Goal: Task Accomplishment & Management: Manage account settings

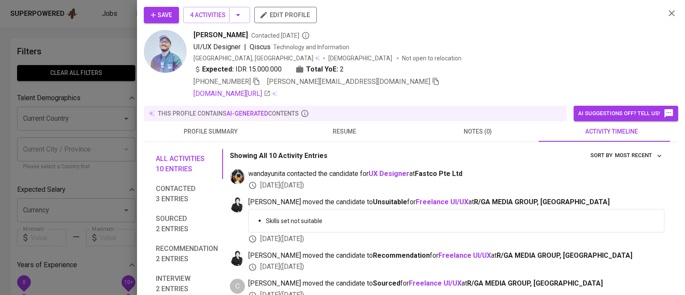
click at [667, 16] on icon "button" at bounding box center [672, 13] width 10 height 10
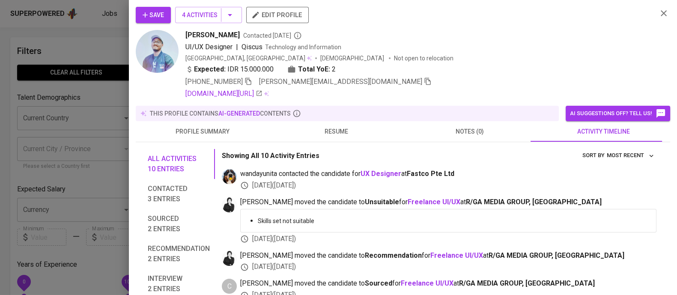
scroll to position [0, 0]
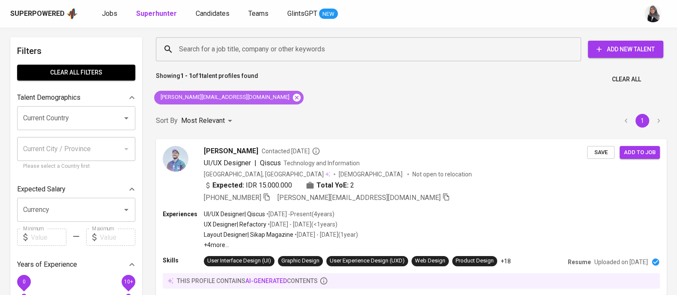
click at [292, 100] on icon at bounding box center [296, 97] width 9 height 9
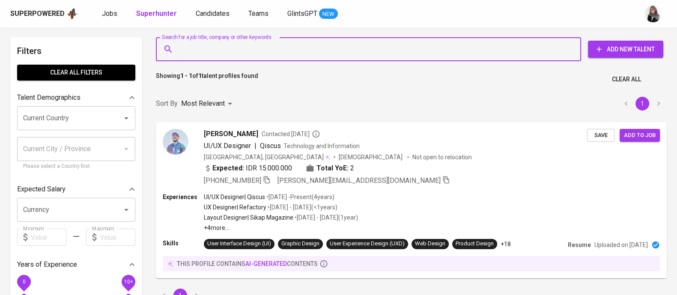
click at [225, 45] on input "Search for a job title, company or other keywords" at bounding box center [370, 49] width 387 height 16
paste input "• p prastt21@gmail.com •"
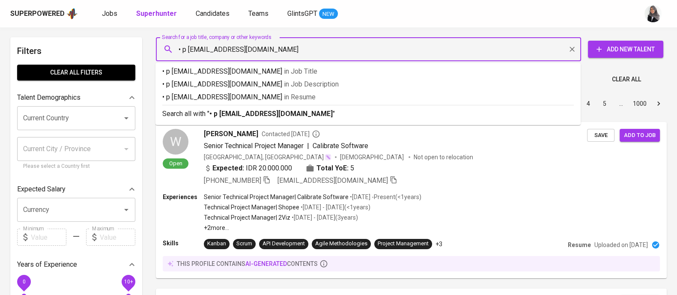
click at [188, 49] on input "• p prastt21@gmail.com" at bounding box center [370, 49] width 387 height 16
type input "prastt21@gmail.com"
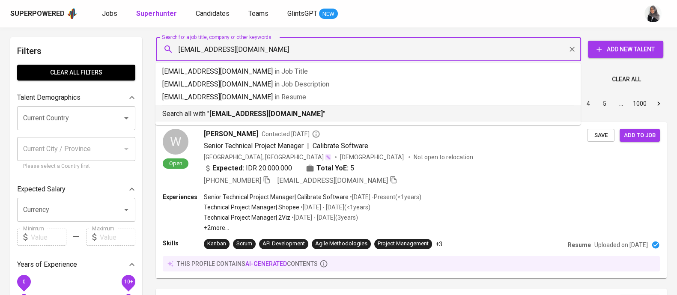
click at [268, 110] on b "prastt21@gmail.com" at bounding box center [265, 114] width 113 height 8
click at [268, 110] on div "Sort By Most Relevant MOST_RELEVANT 1 2 3 4 5 … 1000" at bounding box center [411, 104] width 521 height 26
click at [364, 113] on div "Sort By Most Relevant MOST_RELEVANT 1 2 3 4 5 … 1000" at bounding box center [411, 104] width 521 height 26
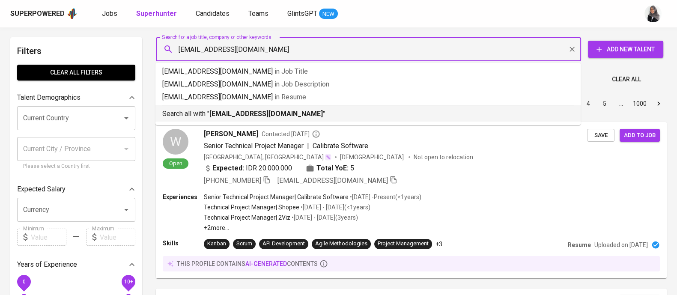
click at [364, 113] on div "Sort By Most Relevant MOST_RELEVANT 1 2 3 4 5 … 1000" at bounding box center [411, 104] width 521 height 26
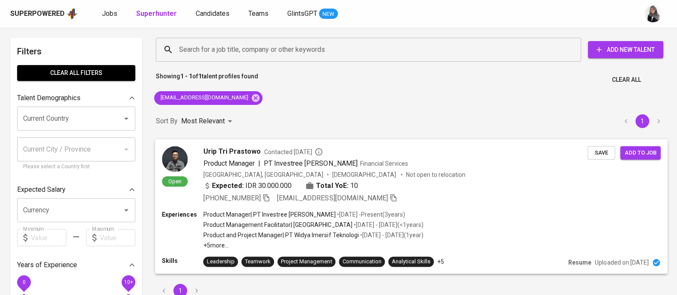
click at [488, 202] on div "+62 856-4799-3380 prastt21@gmail.com" at bounding box center [395, 198] width 384 height 10
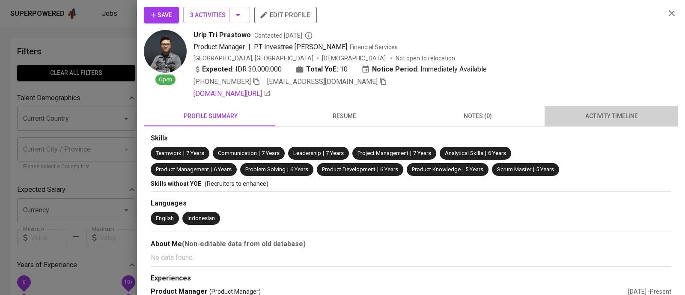
click at [624, 115] on span "activity timeline" at bounding box center [611, 116] width 123 height 11
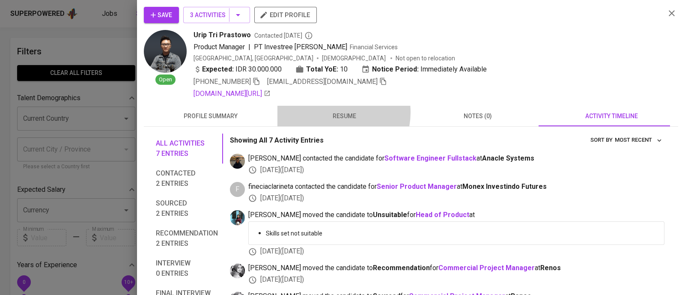
click at [332, 112] on span "resume" at bounding box center [344, 116] width 123 height 11
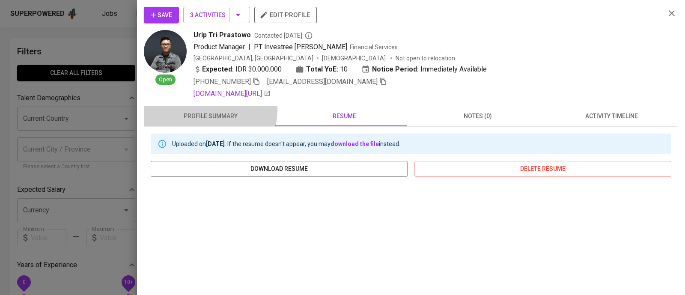
click at [202, 110] on button "profile summary" at bounding box center [211, 116] width 134 height 21
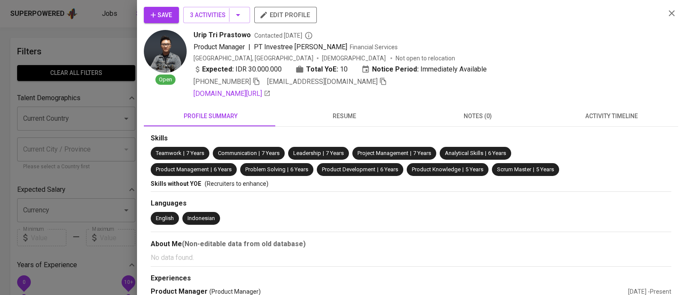
click at [92, 35] on div at bounding box center [342, 147] width 685 height 295
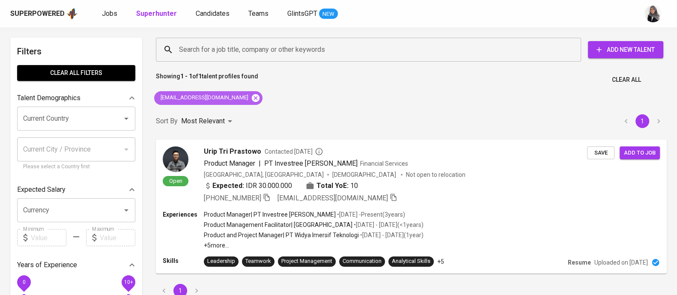
click at [251, 96] on icon at bounding box center [255, 97] width 9 height 9
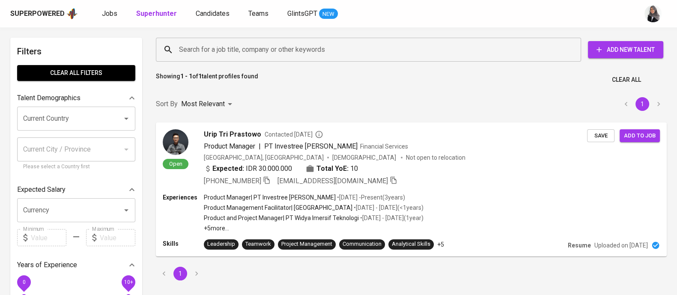
click at [250, 44] on input "Search for a job title, company or other keywords" at bounding box center [370, 50] width 387 height 16
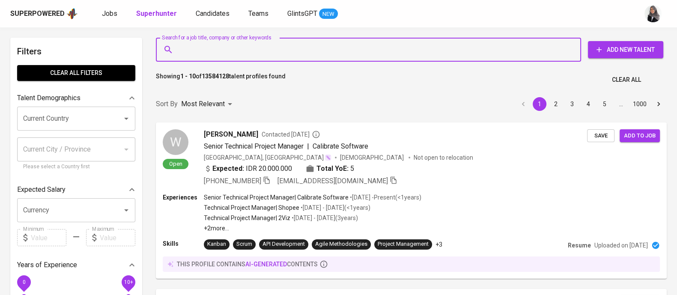
paste input "Martin Evan Susilo"
type input "Martin Evan Susilo"
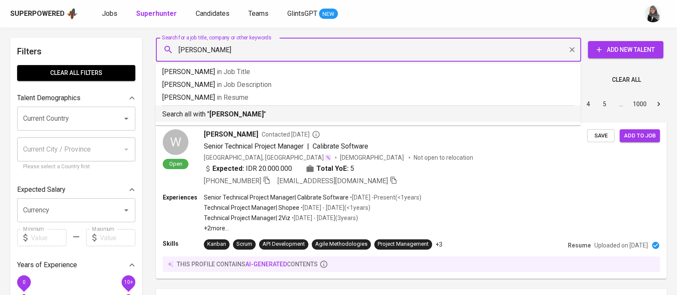
click at [258, 113] on b "Martin Evan Susilo" at bounding box center [236, 114] width 54 height 8
click at [258, 113] on div "Sort By Most Relevant MOST_RELEVANT 1 2 3 4 5 … 1000" at bounding box center [411, 104] width 521 height 26
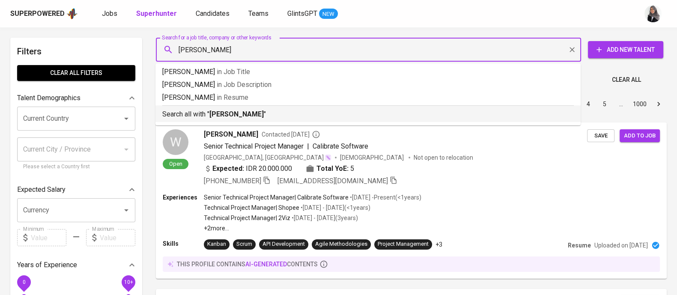
click at [258, 113] on div "Sort By Most Relevant MOST_RELEVANT 1 2 3 4 5 … 1000" at bounding box center [411, 104] width 521 height 26
click at [390, 113] on div "Sort By Most Relevant MOST_RELEVANT 1 2 3 4 5 … 1000" at bounding box center [411, 104] width 521 height 26
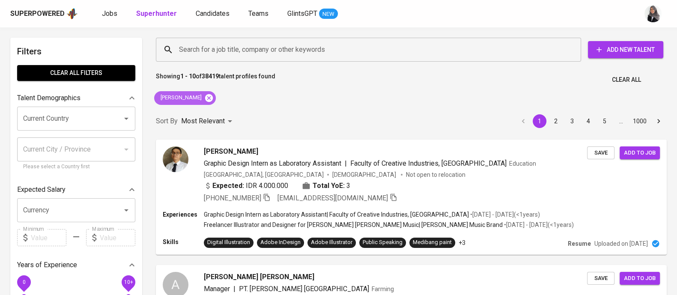
click at [213, 98] on icon at bounding box center [208, 97] width 9 height 9
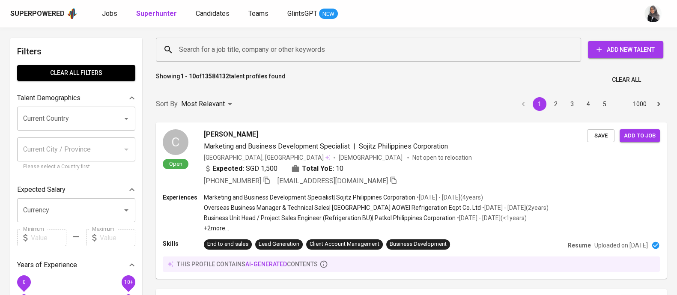
click at [234, 52] on input "Search for a job title, company or other keywords" at bounding box center [370, 50] width 387 height 16
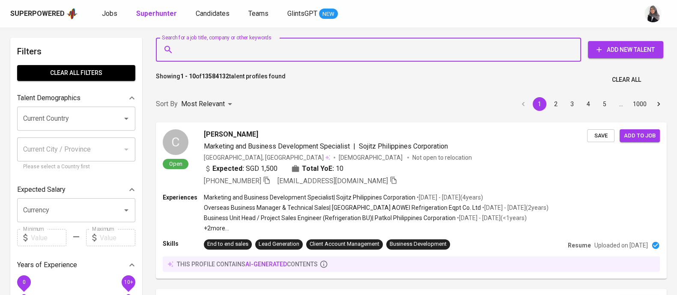
paste input "Martin Evan Susilo"
type input "Martin Evan Susilo"
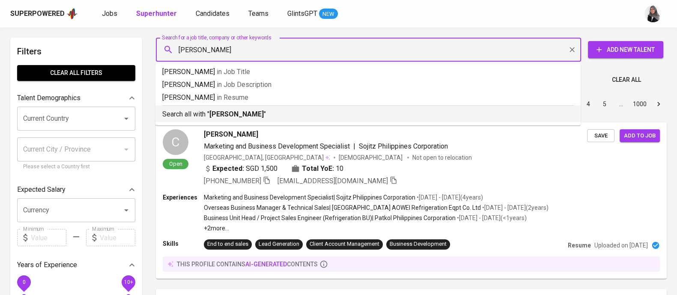
click at [270, 114] on p "Search all with " Martin Evan Susilo "" at bounding box center [367, 114] width 411 height 10
click at [270, 114] on div "Sort By Most Relevant MOST_RELEVANT 1 2 3 4 5 … 1000" at bounding box center [411, 104] width 521 height 26
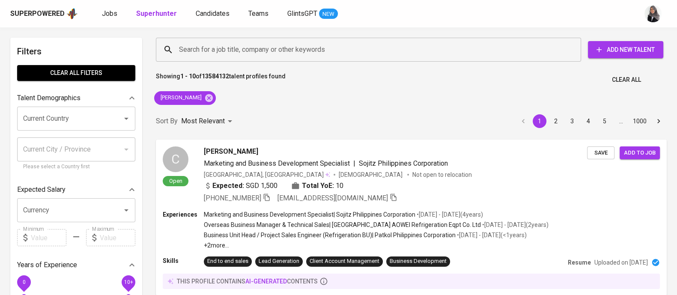
click at [305, 110] on div "Sort By Most Relevant MOST_RELEVANT 1 2 3 4 5 … 1000" at bounding box center [411, 121] width 521 height 26
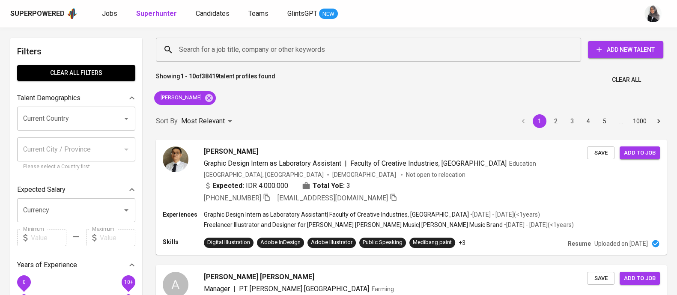
click at [649, 78] on div "Showing 1 - 10 of 38419 talent profiles found Clear All" at bounding box center [411, 77] width 521 height 21
click at [213, 98] on icon at bounding box center [209, 98] width 8 height 8
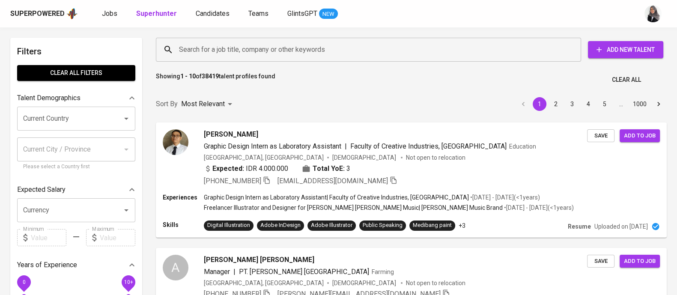
click at [231, 52] on input "Search for a job title, company or other keywords" at bounding box center [370, 50] width 387 height 16
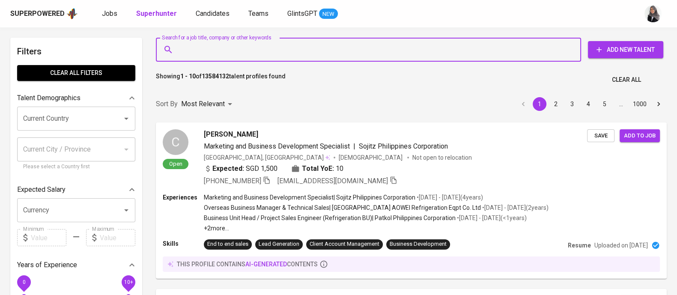
click at [218, 47] on input "Search for a job title, company or other keywords" at bounding box center [370, 50] width 387 height 16
click at [274, 47] on input "Search for a job title, company or other keywords" at bounding box center [370, 50] width 387 height 16
paste input "[EMAIL_ADDRESS][DOMAIN_NAME]"
type input "[EMAIL_ADDRESS][DOMAIN_NAME]"
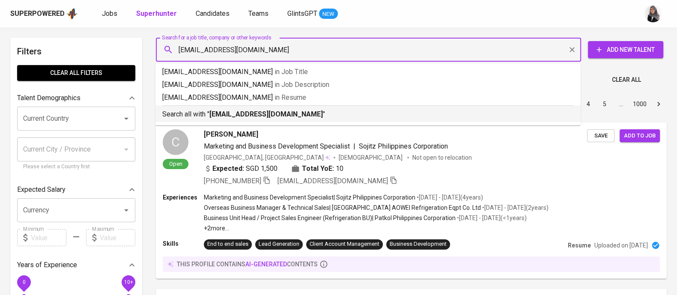
click at [320, 118] on p "Search all with " muhammad.refa999@gmail.com "" at bounding box center [367, 114] width 411 height 10
click at [320, 117] on div "Sort By Most Relevant MOST_RELEVANT 1 2 3 4 5 … 1000" at bounding box center [411, 104] width 521 height 26
click at [300, 113] on div "Sort By Most Relevant MOST_RELEVANT 1 2 3 4 5 … 1000" at bounding box center [411, 104] width 521 height 26
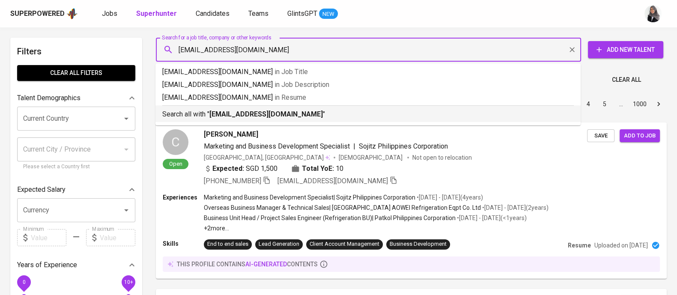
click at [300, 113] on div "Sort By Most Relevant MOST_RELEVANT 1 2 3 4 5 … 1000" at bounding box center [411, 104] width 521 height 26
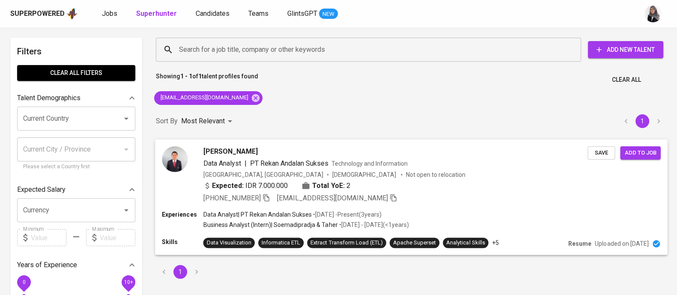
click at [455, 185] on div "Expected: IDR 7.000.000 Total YoE: 2" at bounding box center [395, 186] width 384 height 12
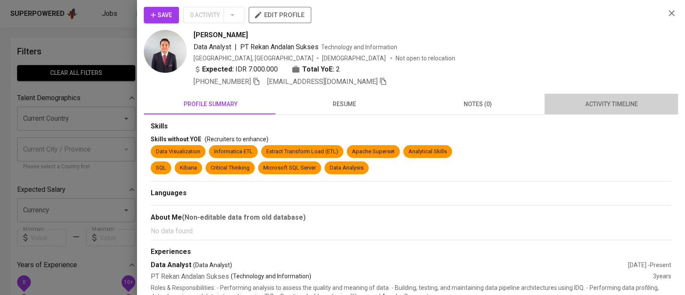
click at [606, 102] on span "activity timeline" at bounding box center [611, 104] width 123 height 11
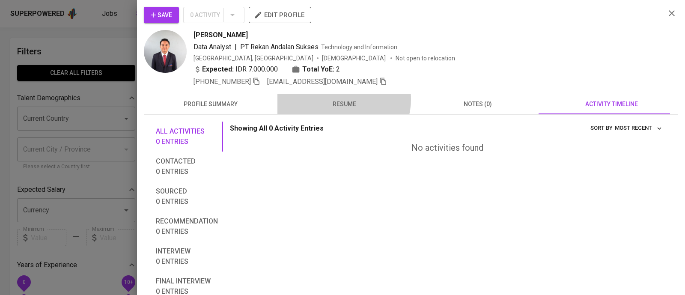
click at [340, 99] on span "resume" at bounding box center [344, 104] width 123 height 11
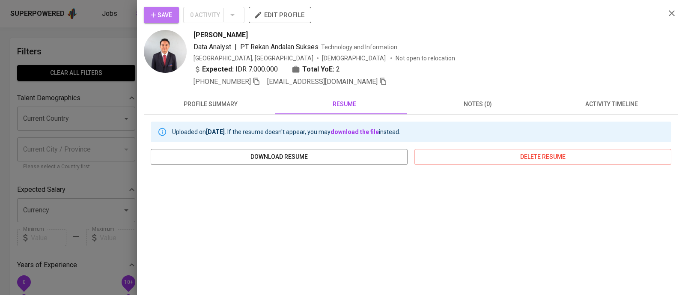
click at [156, 18] on icon "button" at bounding box center [153, 15] width 9 height 9
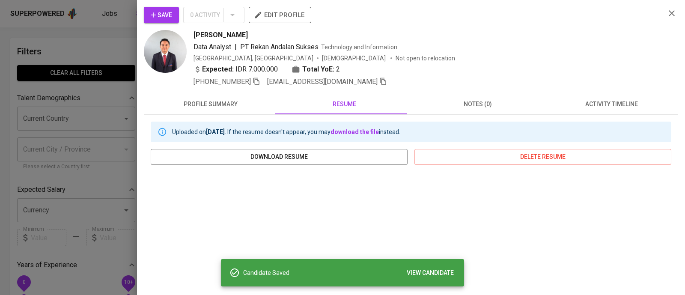
click at [105, 25] on div at bounding box center [342, 147] width 685 height 295
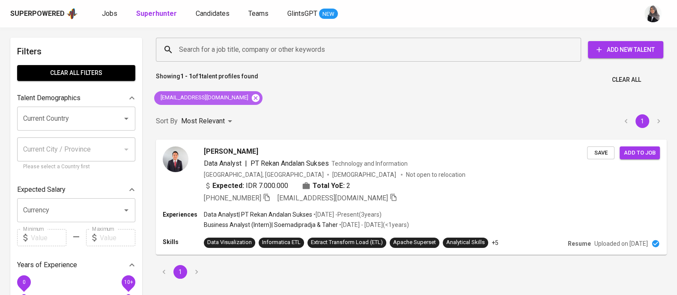
click at [251, 96] on icon at bounding box center [255, 97] width 9 height 9
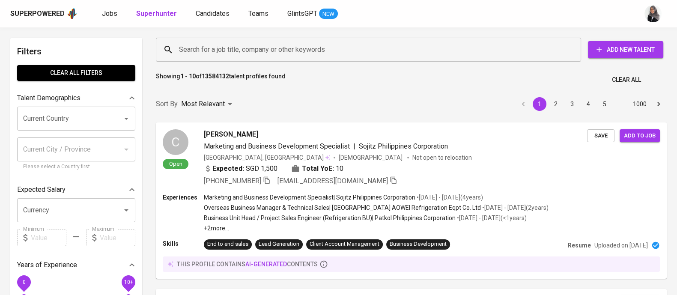
click at [271, 40] on div "Search for a job title, company or other keywords" at bounding box center [368, 50] width 425 height 24
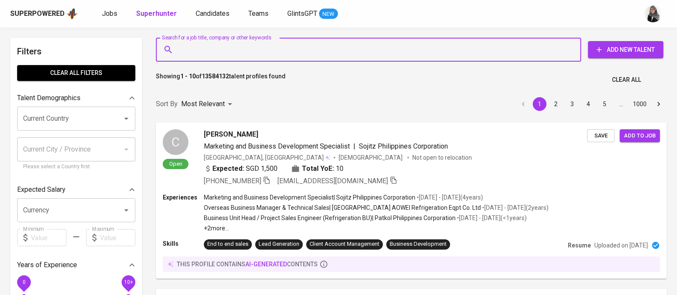
paste input "[EMAIL_ADDRESS][DOMAIN_NAME]"
type input "[EMAIL_ADDRESS][DOMAIN_NAME]"
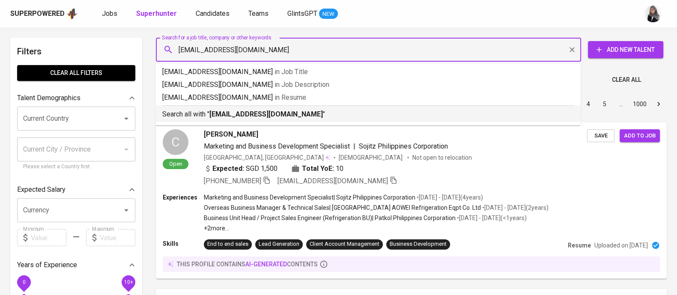
click at [285, 110] on b "[EMAIL_ADDRESS][DOMAIN_NAME]" at bounding box center [265, 114] width 113 height 8
click at [285, 110] on div "Sort By Most Relevant MOST_RELEVANT 1 2 3 4 5 … 1000" at bounding box center [411, 104] width 521 height 26
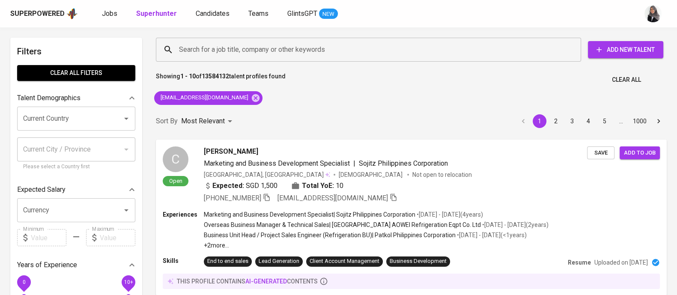
click at [285, 110] on div "Sort By Most Relevant MOST_RELEVANT 1 2 3 4 5 … 1000" at bounding box center [411, 121] width 521 height 26
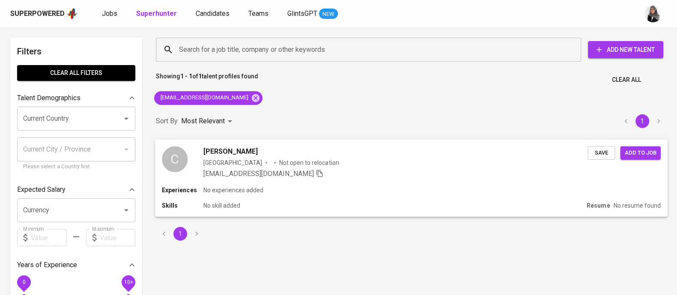
click at [415, 190] on div "Experiences No experiences added" at bounding box center [411, 190] width 498 height 9
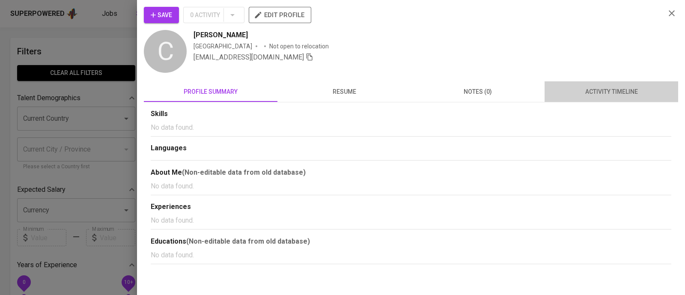
click at [623, 92] on span "activity timeline" at bounding box center [611, 91] width 123 height 11
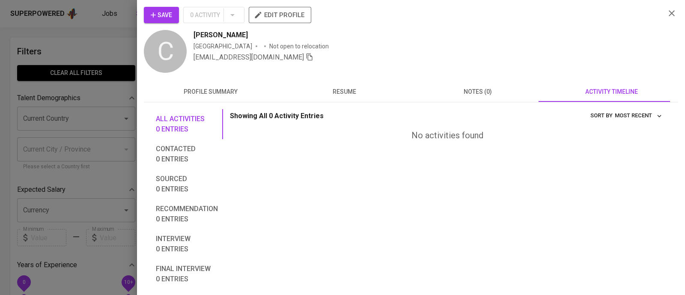
click at [163, 16] on span "Save" at bounding box center [161, 15] width 21 height 11
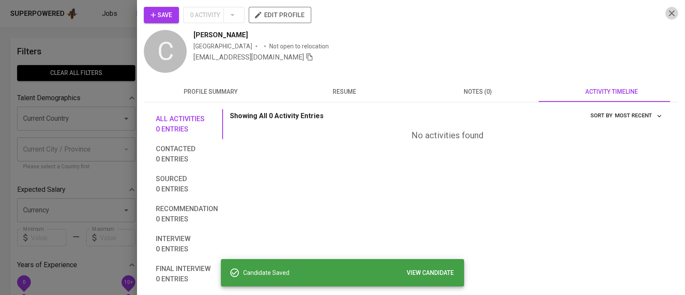
click at [667, 12] on icon "button" at bounding box center [672, 13] width 10 height 10
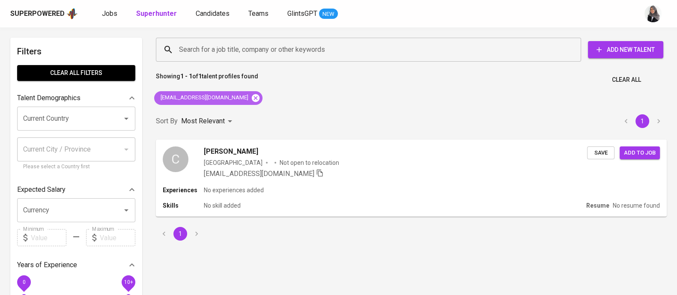
click at [252, 97] on icon at bounding box center [256, 98] width 8 height 8
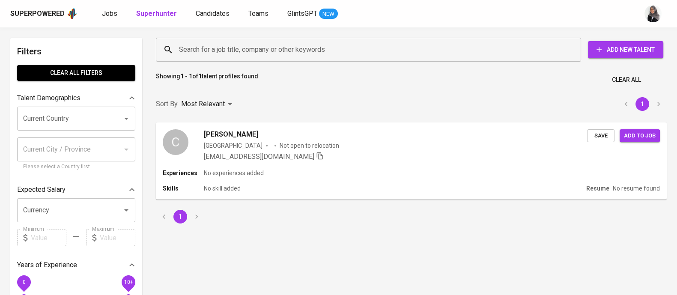
click at [285, 52] on input "Search for a job title, company or other keywords" at bounding box center [370, 50] width 387 height 16
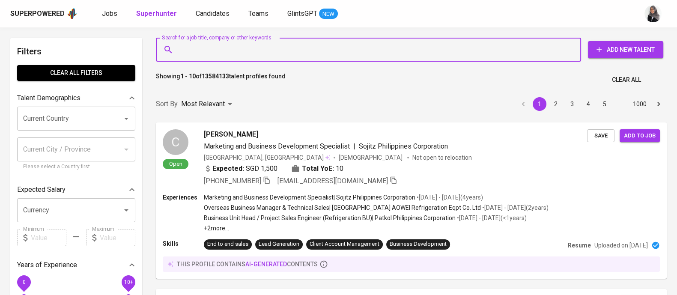
paste input "rivaldi.armand.s@gmail.com"
type input "rivaldi.armand.s@gmail.com"
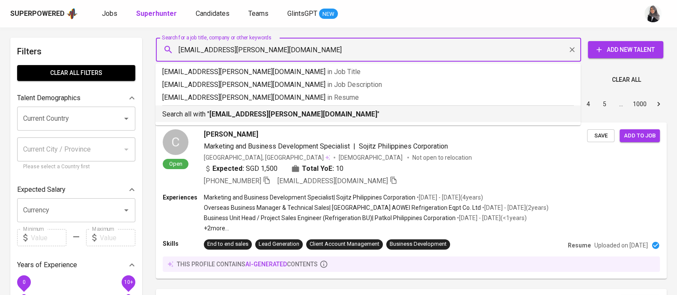
click at [264, 111] on b "rivaldi.armand.s@gmail.com" at bounding box center [293, 114] width 168 height 8
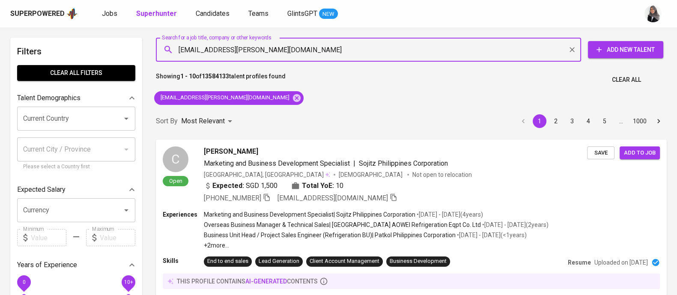
click at [264, 111] on div "Sort By Most Relevant MOST_RELEVANT 1 2 3 4 5 … 1000" at bounding box center [411, 121] width 521 height 26
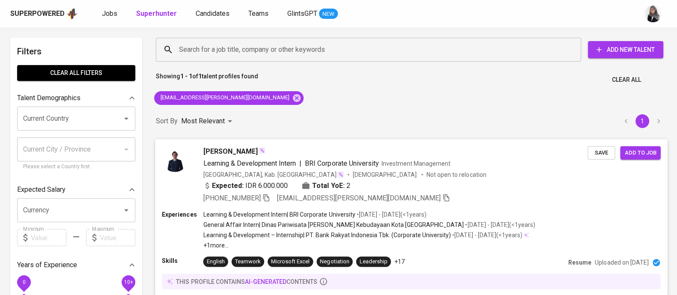
click at [539, 196] on div "+62 838-9229-7408 rivaldi.armand.s@gmail.com" at bounding box center [395, 198] width 384 height 10
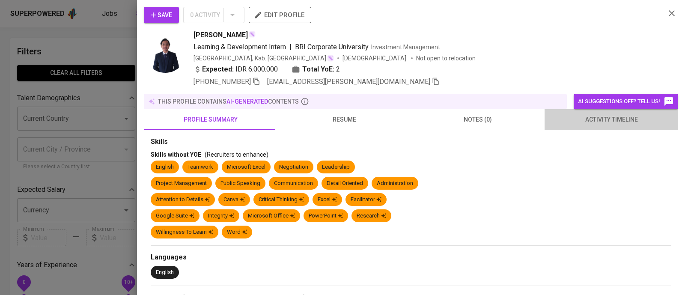
click at [614, 117] on span "activity timeline" at bounding box center [611, 119] width 123 height 11
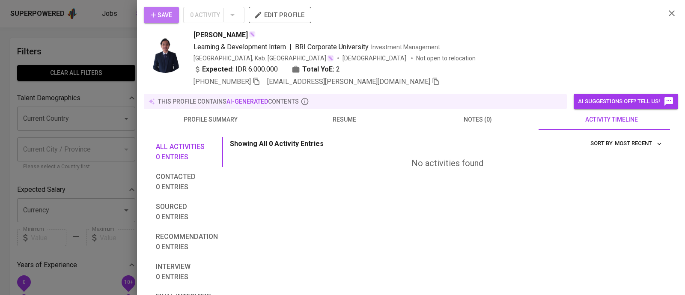
click at [167, 12] on span "Save" at bounding box center [161, 15] width 21 height 11
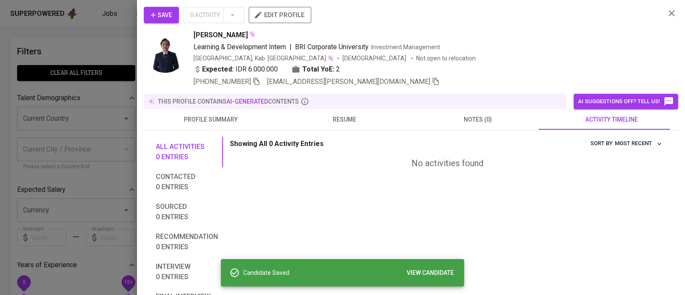
click at [66, 46] on div at bounding box center [342, 147] width 685 height 295
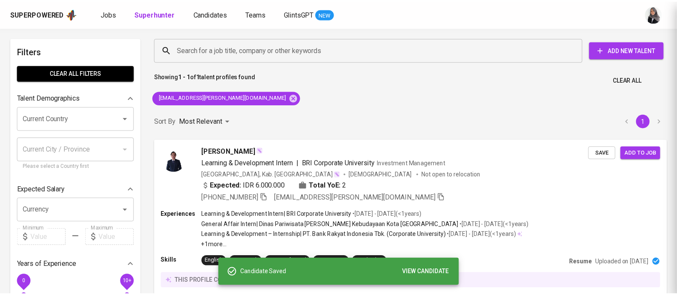
scroll to position [0, 0]
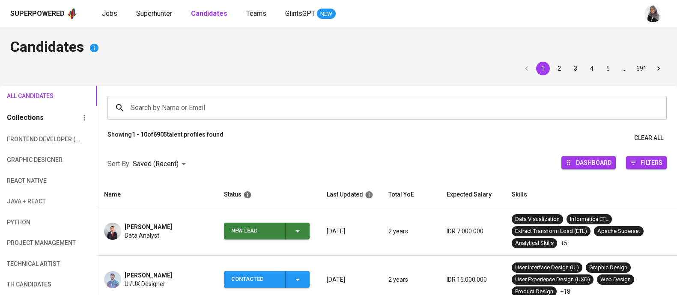
scroll to position [84, 0]
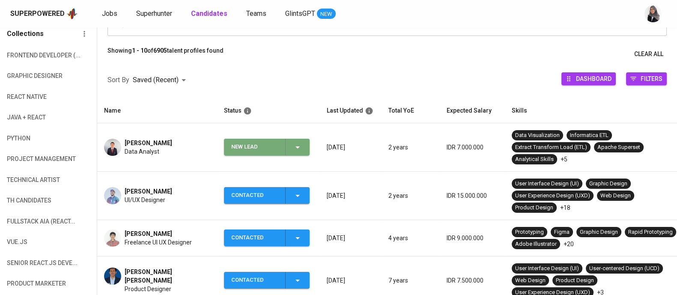
click at [298, 147] on icon "button" at bounding box center [297, 147] width 10 height 10
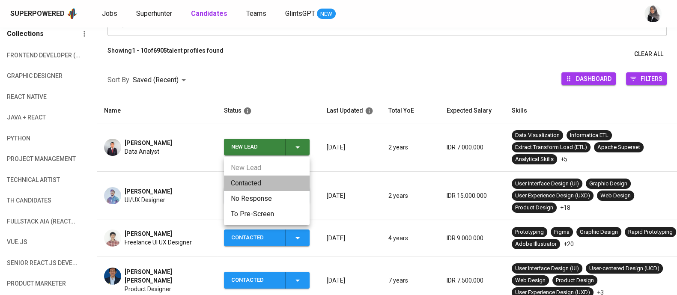
click at [265, 180] on li "Contacted" at bounding box center [267, 183] width 86 height 15
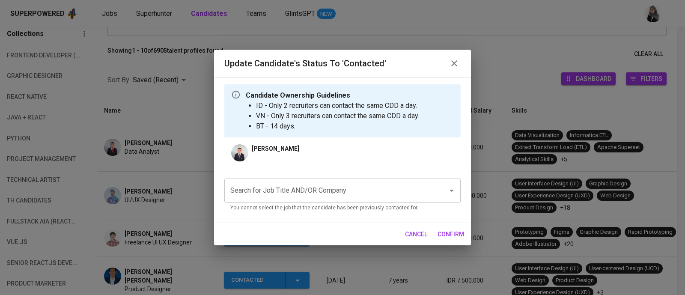
click at [326, 203] on div "Search for Job Title AND/OR Company Search for Job Title AND/OR Company You can…" at bounding box center [342, 196] width 236 height 34
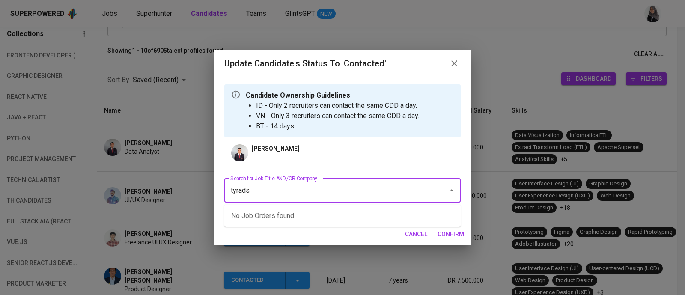
type input "tyrads"
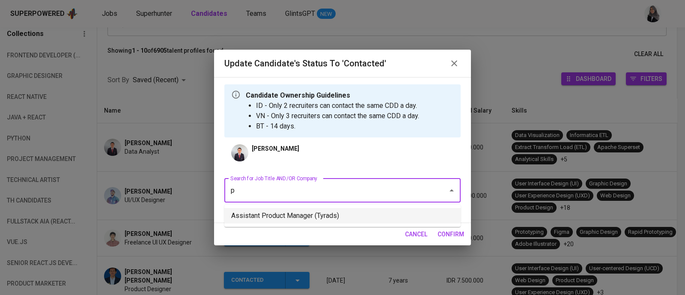
click at [349, 209] on li "Assistant Product Manager (Tyrads)" at bounding box center [342, 215] width 236 height 15
type input "p"
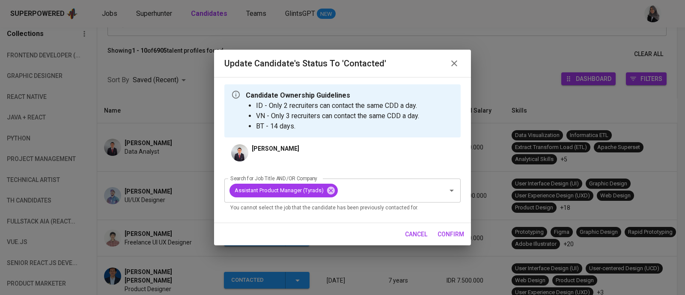
click at [445, 233] on span "confirm" at bounding box center [451, 234] width 27 height 11
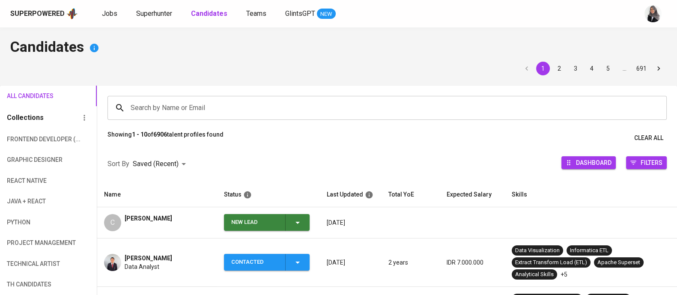
scroll to position [34, 0]
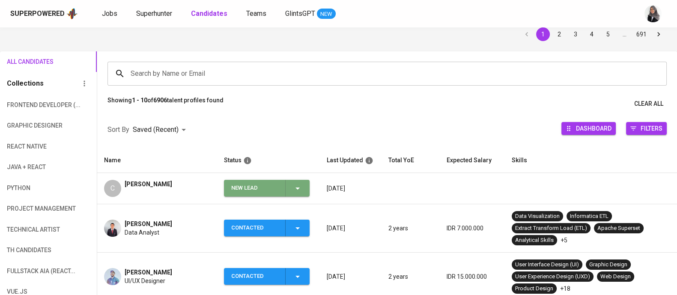
click at [301, 189] on icon "button" at bounding box center [297, 188] width 10 height 10
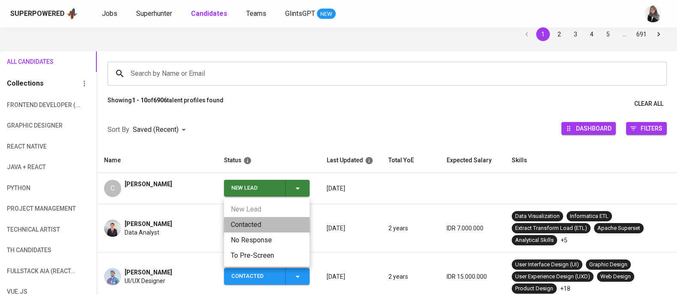
click at [254, 219] on li "Contacted" at bounding box center [267, 224] width 86 height 15
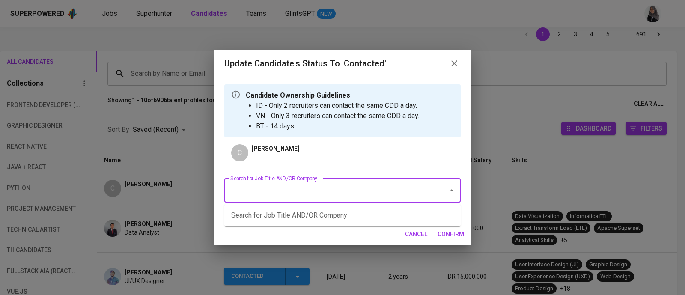
click at [317, 190] on input "Search for Job Title AND/OR Company" at bounding box center [330, 190] width 205 height 16
type input "F"
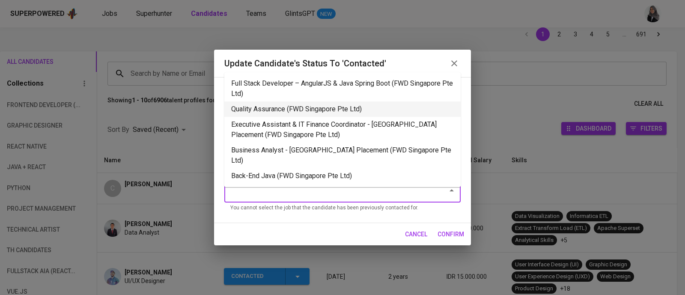
click at [331, 112] on li "Quality Assurance (FWD Singapore Pte Ltd)" at bounding box center [342, 108] width 236 height 15
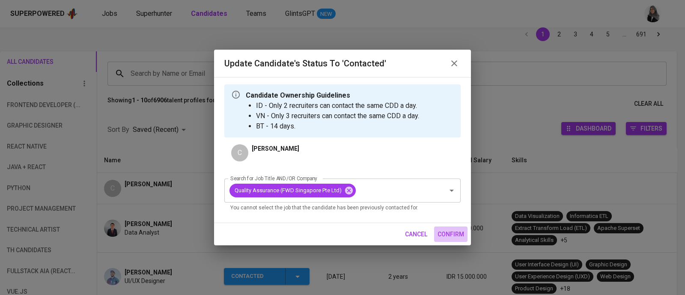
click at [451, 236] on span "confirm" at bounding box center [451, 234] width 27 height 11
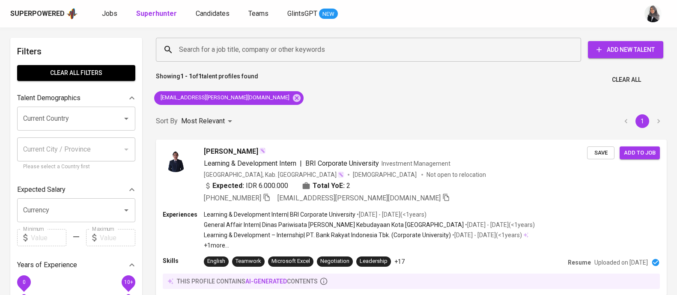
scroll to position [0, 0]
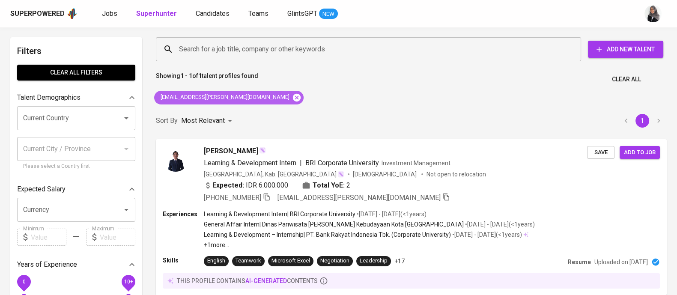
click at [293, 95] on icon at bounding box center [297, 97] width 8 height 8
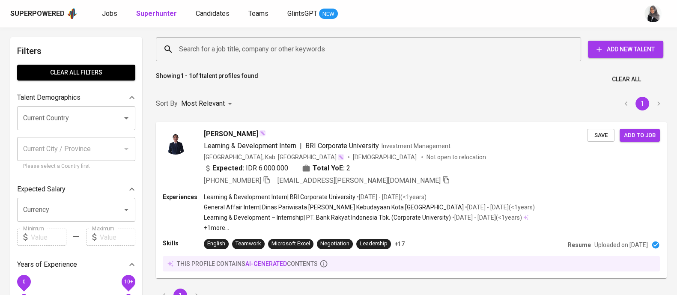
click at [246, 55] on input "Search for a job title, company or other keywords" at bounding box center [370, 49] width 387 height 16
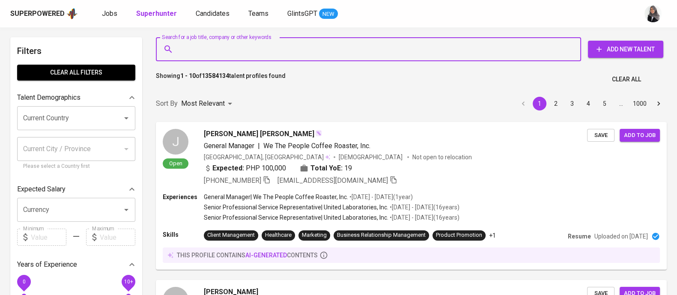
paste input "[EMAIL_ADDRESS][DOMAIN_NAME]"
type input "[EMAIL_ADDRESS][DOMAIN_NAME]"
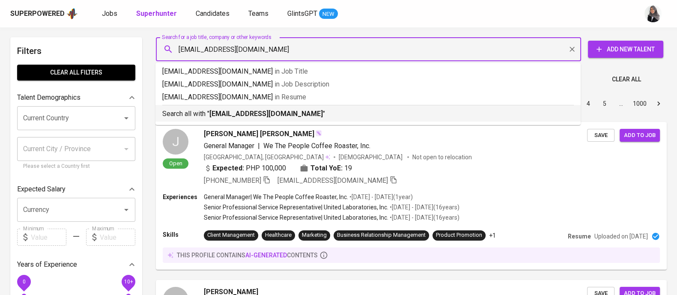
click at [327, 109] on p "Search all with " ghazianhindami35@gmail.com "" at bounding box center [367, 114] width 411 height 10
click at [327, 108] on div "Sort By Most Relevant MOST_RELEVANT 1 2 3 4 5 … 1000" at bounding box center [411, 104] width 521 height 26
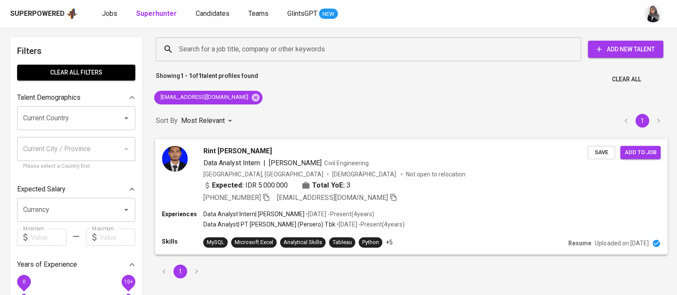
click at [502, 191] on div "Expected: IDR 5.000.000 Total YoE: 3" at bounding box center [395, 186] width 384 height 12
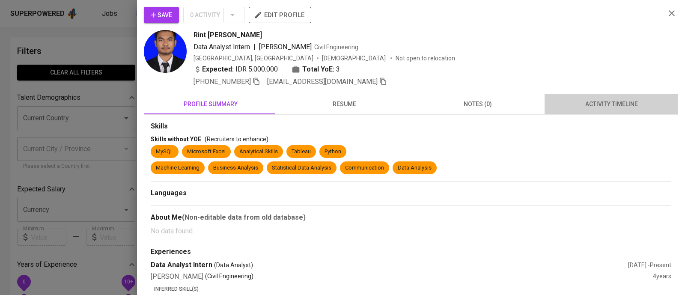
click at [609, 108] on span "activity timeline" at bounding box center [611, 104] width 123 height 11
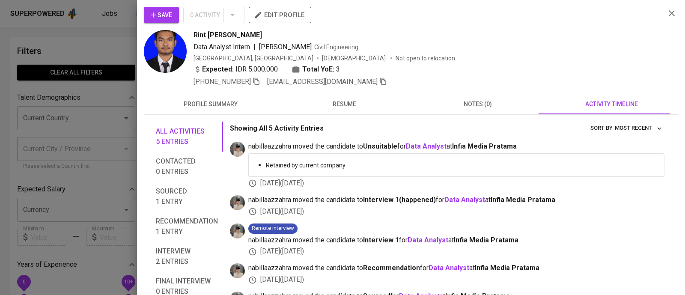
click at [157, 18] on span "Save" at bounding box center [161, 15] width 21 height 11
click at [667, 8] on icon "button" at bounding box center [672, 13] width 10 height 10
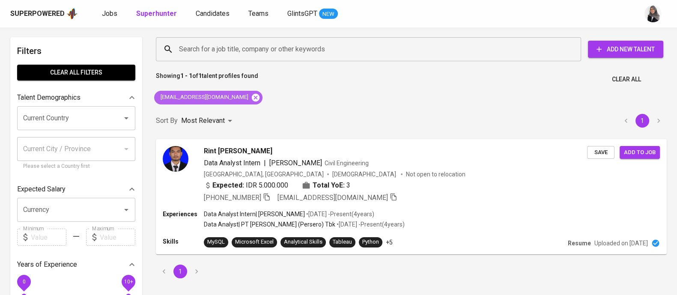
click at [251, 97] on icon at bounding box center [255, 97] width 9 height 9
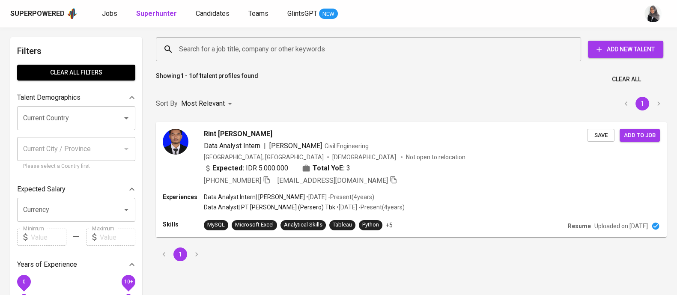
click at [278, 45] on input "Search for a job title, company or other keywords" at bounding box center [370, 49] width 387 height 16
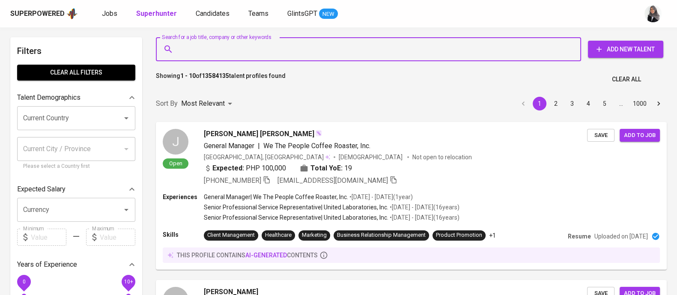
paste input "[EMAIL_ADDRESS][DOMAIN_NAME]"
type input "[EMAIL_ADDRESS][DOMAIN_NAME]"
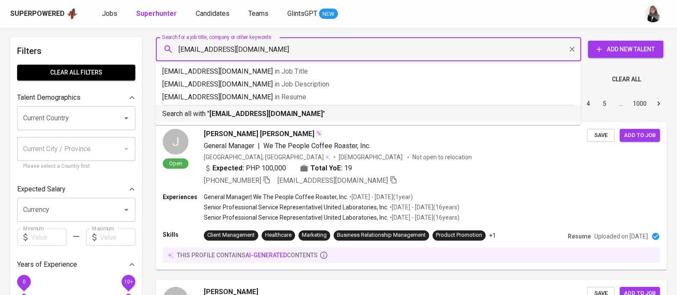
click at [277, 107] on div "Search all with " kelsonsusilo@gmail.com "" at bounding box center [367, 112] width 411 height 14
click at [277, 107] on div "Sort By Most Relevant MOST_RELEVANT 1 2 3 4 5 … 1000" at bounding box center [411, 104] width 521 height 26
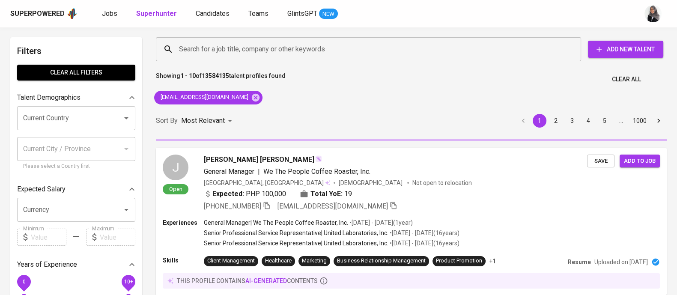
click at [435, 74] on div "Showing 1 - 10 of 13584135 talent profiles found Clear All" at bounding box center [411, 76] width 521 height 21
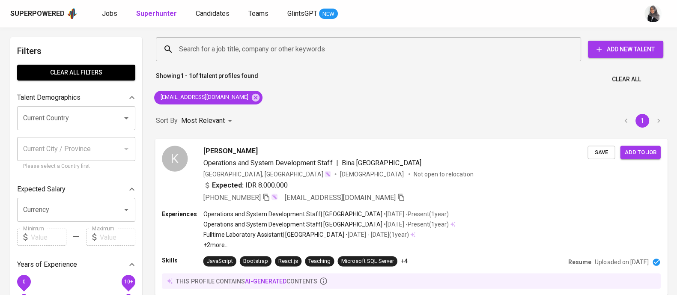
click at [456, 182] on div "Expected: IDR 8.000.000" at bounding box center [395, 186] width 384 height 12
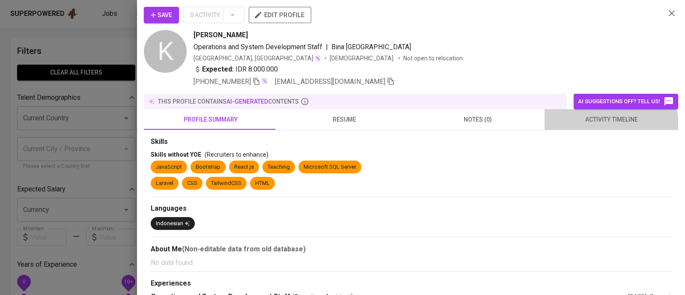
click at [595, 128] on button "activity timeline" at bounding box center [612, 119] width 134 height 21
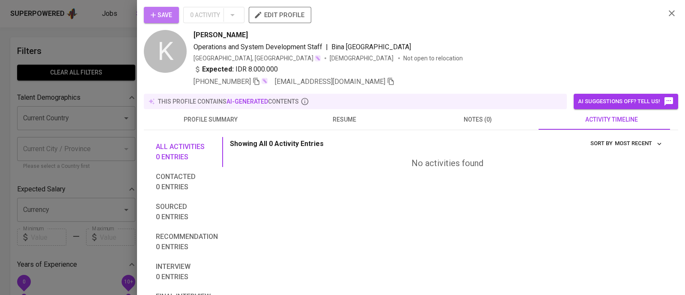
click at [158, 15] on span "Save" at bounding box center [161, 15] width 21 height 11
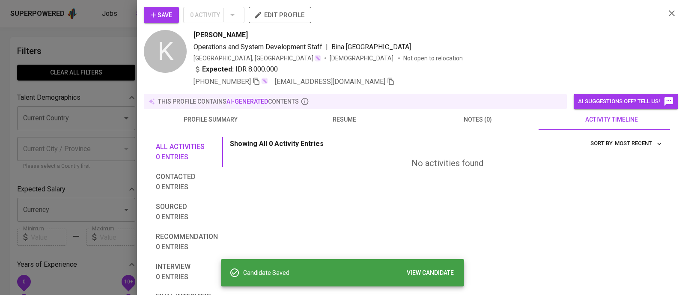
click at [106, 67] on div at bounding box center [342, 147] width 685 height 295
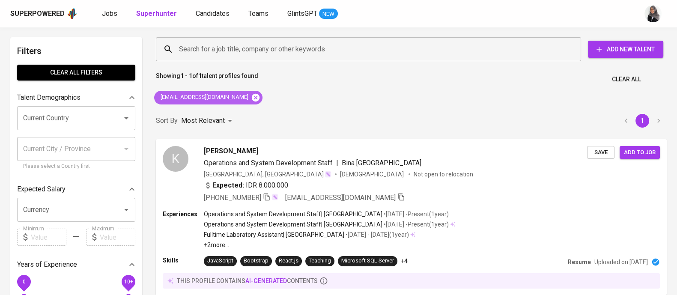
click at [251, 96] on icon at bounding box center [255, 97] width 9 height 9
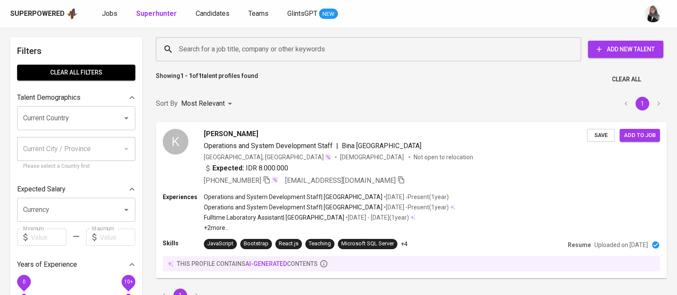
click at [265, 51] on input "Search for a job title, company or other keywords" at bounding box center [370, 49] width 387 height 16
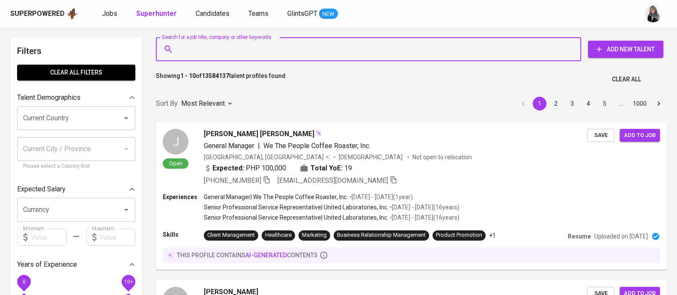
paste input "diazlinggaputra@gmail.com"
type input "diazlinggaputra@gmail.com"
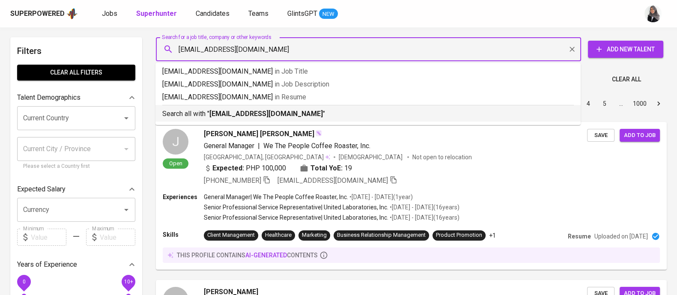
click at [295, 116] on b "diazlinggaputra@gmail.com" at bounding box center [265, 114] width 113 height 8
click at [295, 116] on div "Sort By Most Relevant MOST_RELEVANT 1 2 3 4 5 … 1000" at bounding box center [411, 104] width 521 height 26
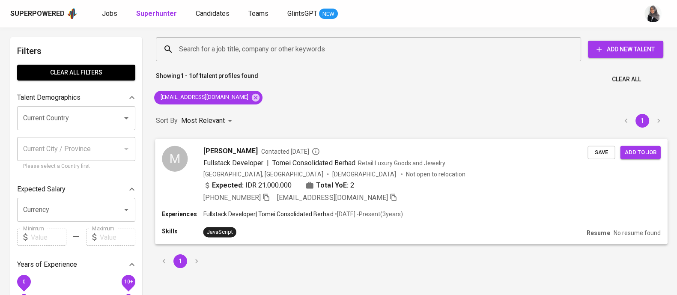
click at [493, 172] on div "Indonesia, Jakarta Pusat Male Not open to relocation" at bounding box center [395, 174] width 384 height 9
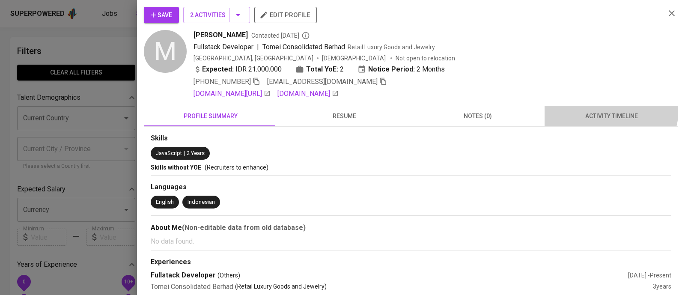
click at [600, 109] on button "activity timeline" at bounding box center [612, 116] width 134 height 21
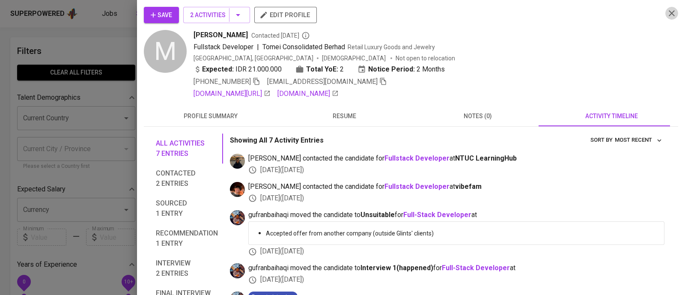
click at [667, 15] on icon "button" at bounding box center [672, 13] width 10 height 10
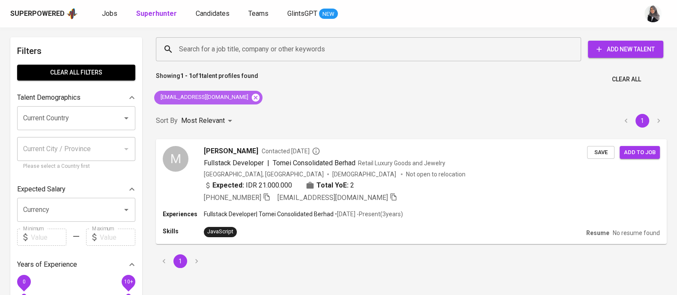
click at [251, 98] on icon at bounding box center [255, 97] width 9 height 9
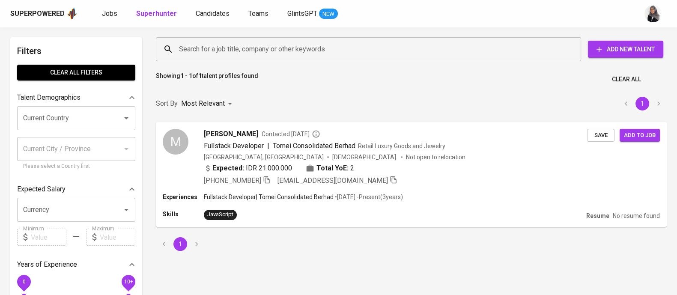
click at [271, 49] on input "Search for a job title, company or other keywords" at bounding box center [370, 49] width 387 height 16
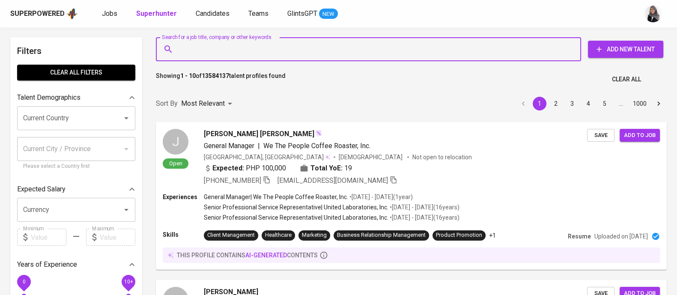
paste input "[EMAIL_ADDRESS][DOMAIN_NAME]"
type input "[EMAIL_ADDRESS][DOMAIN_NAME]"
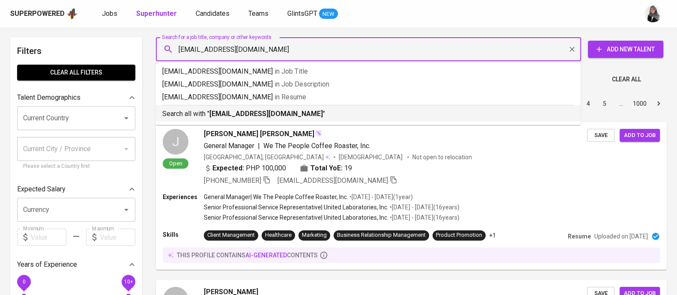
click at [269, 110] on b "[EMAIL_ADDRESS][DOMAIN_NAME]" at bounding box center [265, 114] width 113 height 8
click at [269, 109] on div "Sort By Most Relevant MOST_RELEVANT 1 2 3 4 5 … 1000" at bounding box center [411, 104] width 521 height 26
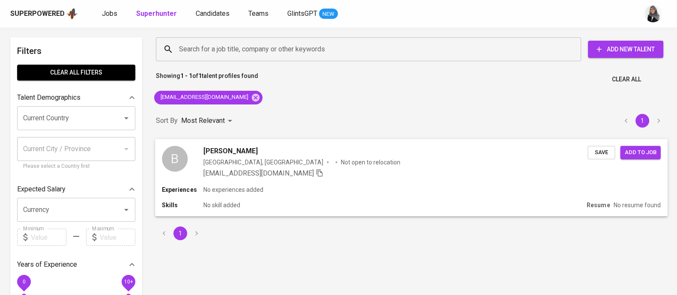
click at [413, 191] on div "Experiences No experiences added" at bounding box center [411, 189] width 498 height 9
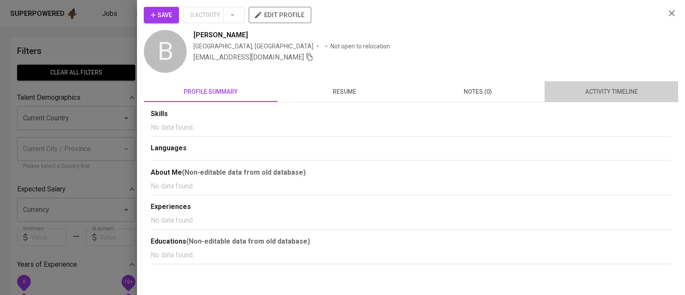
click at [605, 89] on span "activity timeline" at bounding box center [611, 91] width 123 height 11
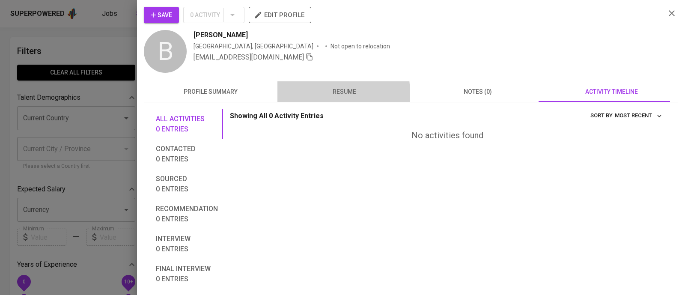
click at [317, 93] on span "resume" at bounding box center [344, 91] width 123 height 11
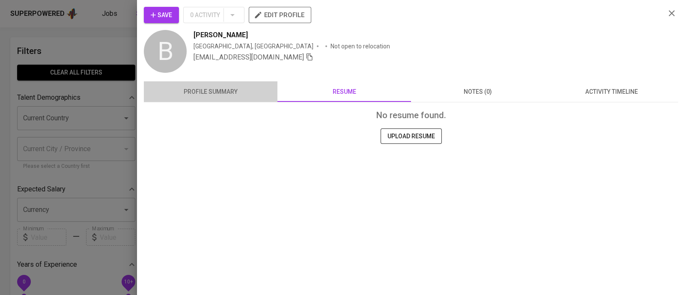
click at [226, 87] on span "profile summary" at bounding box center [210, 91] width 123 height 11
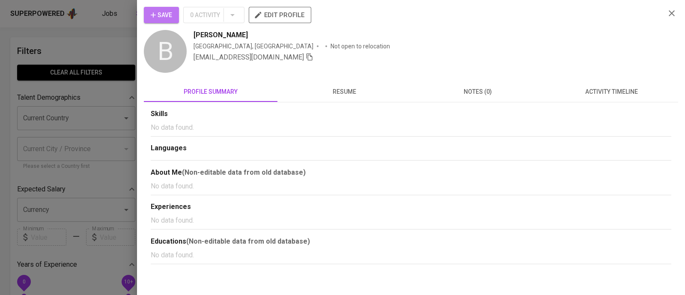
click at [172, 16] on span "Save" at bounding box center [161, 15] width 21 height 11
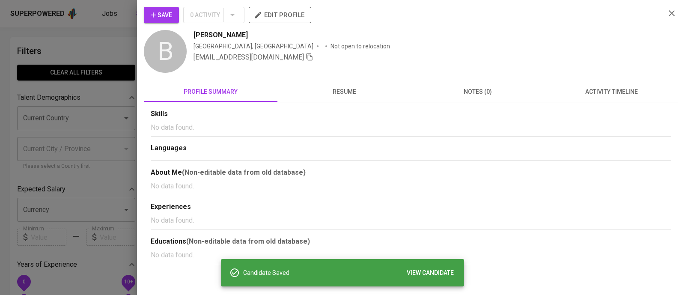
click at [105, 13] on div at bounding box center [342, 147] width 685 height 295
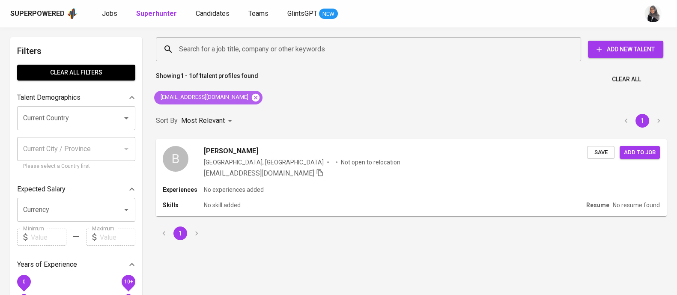
click at [252, 94] on icon at bounding box center [256, 97] width 8 height 8
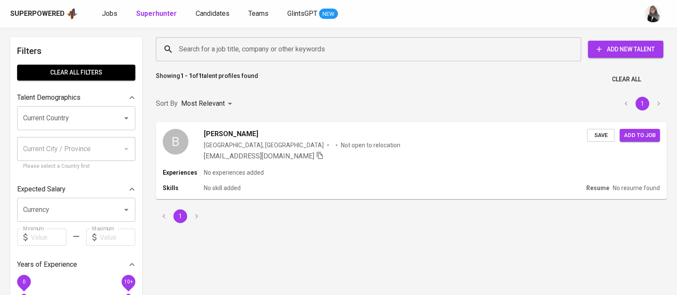
click at [271, 42] on input "Search for a job title, company or other keywords" at bounding box center [370, 49] width 387 height 16
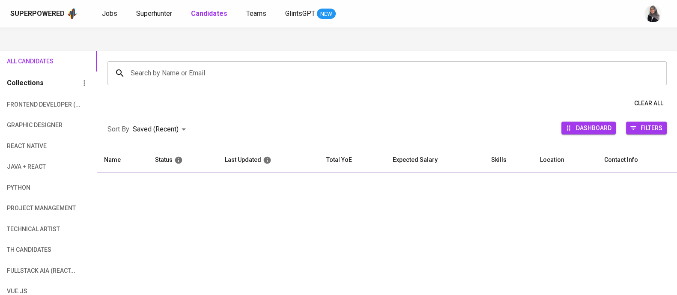
scroll to position [36, 0]
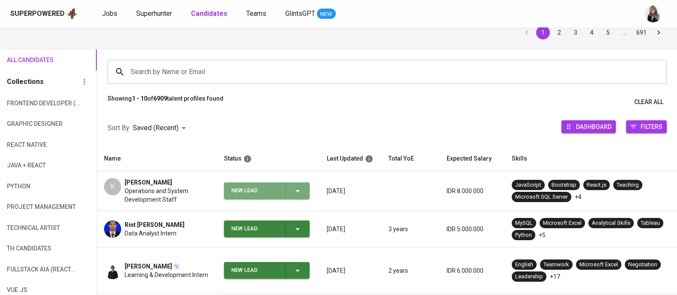
click at [304, 194] on span "New Lead" at bounding box center [266, 190] width 79 height 17
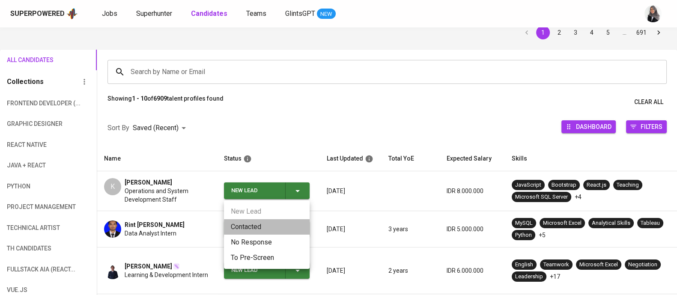
click at [264, 224] on li "Contacted" at bounding box center [267, 226] width 86 height 15
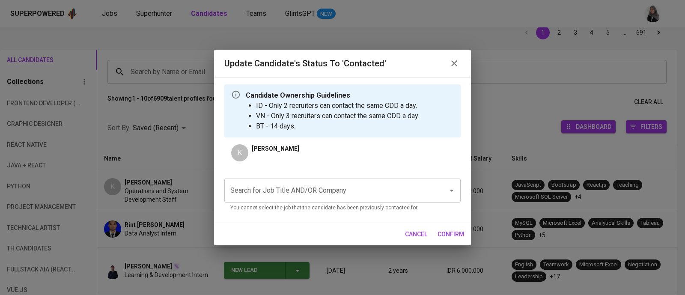
click at [318, 192] on input "Search for Job Title AND/OR Company" at bounding box center [330, 190] width 205 height 16
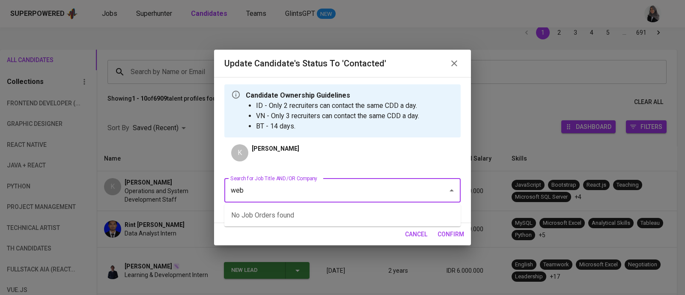
type input "web"
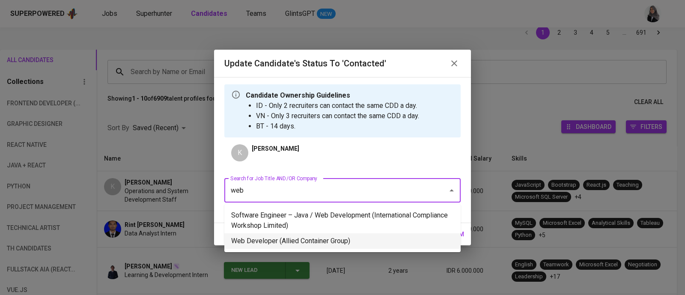
click at [354, 239] on li "Web Developer (Allied Container Group)" at bounding box center [342, 240] width 236 height 15
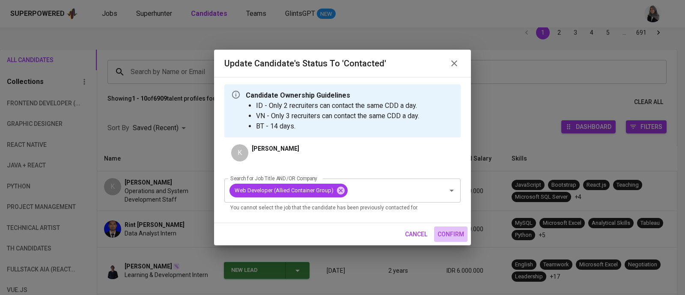
click at [447, 227] on button "confirm" at bounding box center [450, 234] width 33 height 16
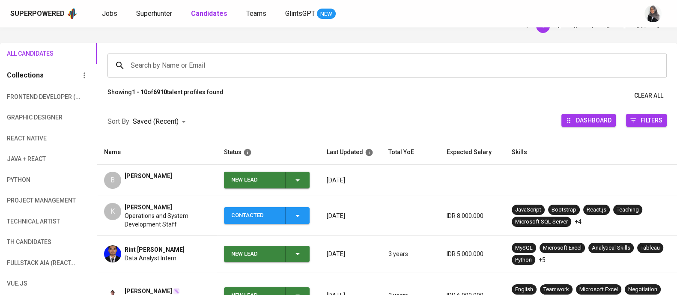
scroll to position [48, 0]
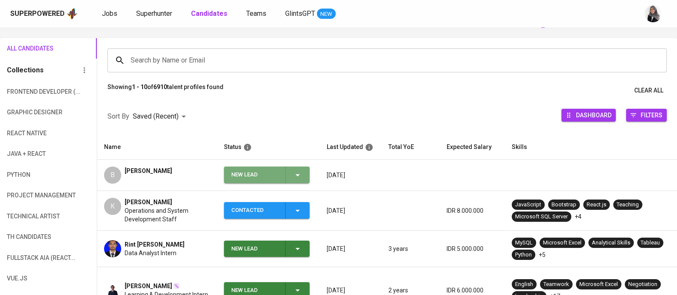
click at [301, 174] on icon "button" at bounding box center [297, 175] width 10 height 10
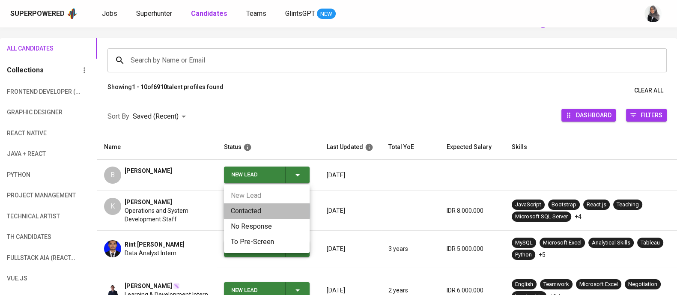
click at [267, 211] on li "Contacted" at bounding box center [267, 210] width 86 height 15
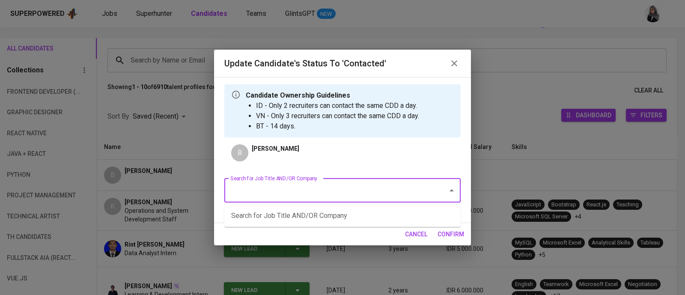
click at [348, 194] on input "Search for Job Title AND/OR Company" at bounding box center [330, 190] width 205 height 16
type input "web"
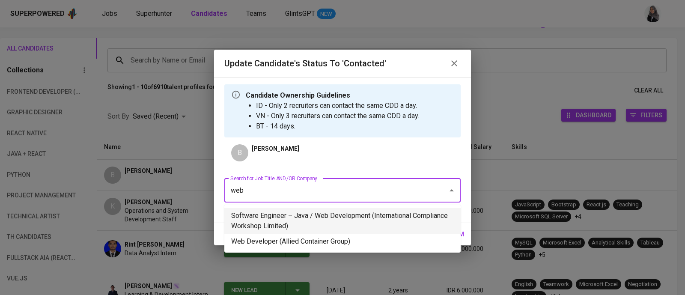
click at [314, 232] on li "Software Engineer – Java / Web Development (International Compliance Workshop L…" at bounding box center [342, 221] width 236 height 26
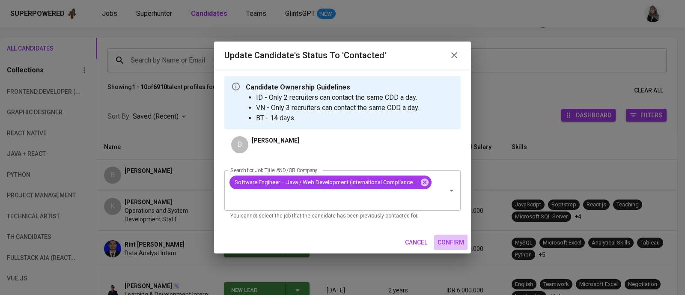
click at [448, 245] on span "confirm" at bounding box center [451, 242] width 27 height 11
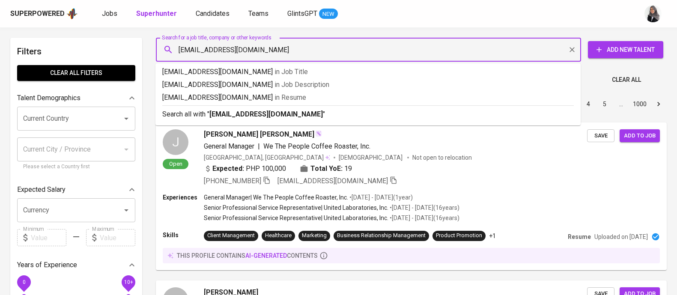
scroll to position [0, 0]
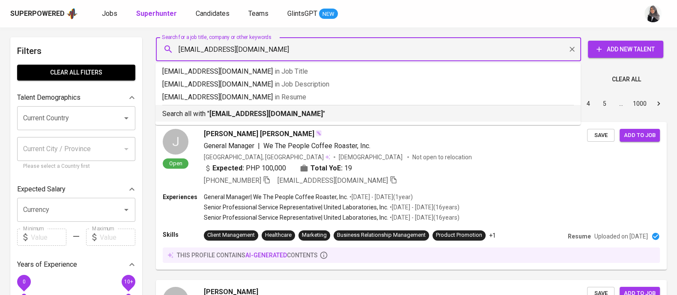
click at [271, 112] on b "[EMAIL_ADDRESS][DOMAIN_NAME]" at bounding box center [265, 114] width 113 height 8
click at [271, 112] on div "Sort By Most Relevant MOST_RELEVANT 1 2 3 4 5 … 1000" at bounding box center [411, 104] width 521 height 26
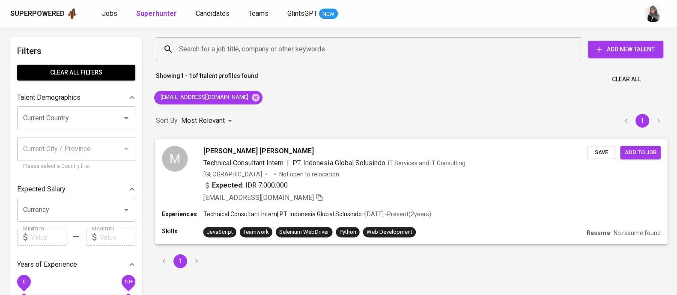
click at [424, 183] on div "Expected: IDR 7.000.000" at bounding box center [395, 186] width 384 height 12
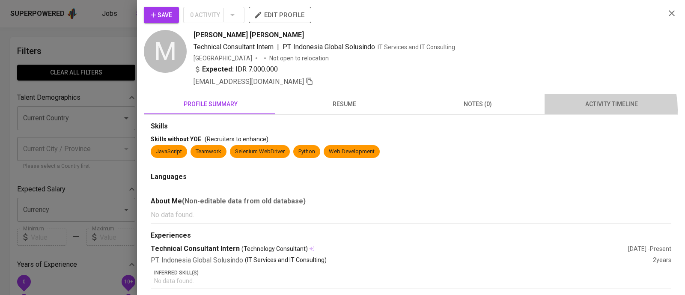
click at [581, 110] on button "activity timeline" at bounding box center [612, 104] width 134 height 21
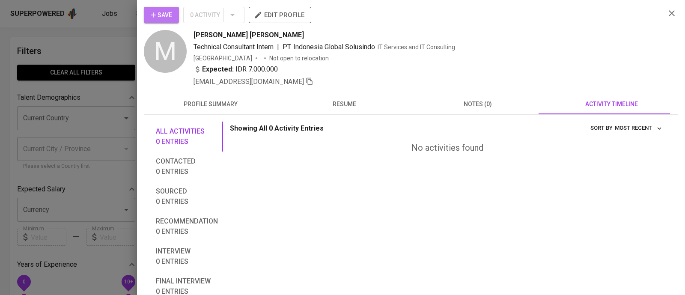
click at [159, 15] on span "Save" at bounding box center [161, 15] width 21 height 11
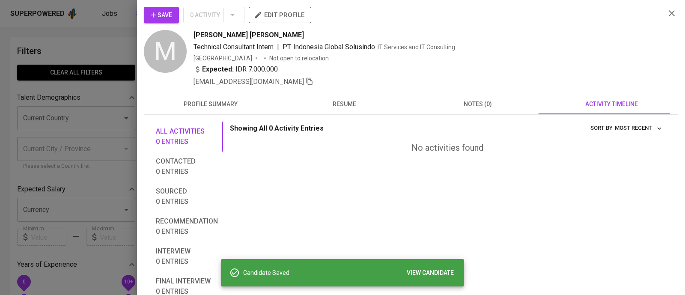
click at [113, 38] on div at bounding box center [342, 147] width 685 height 295
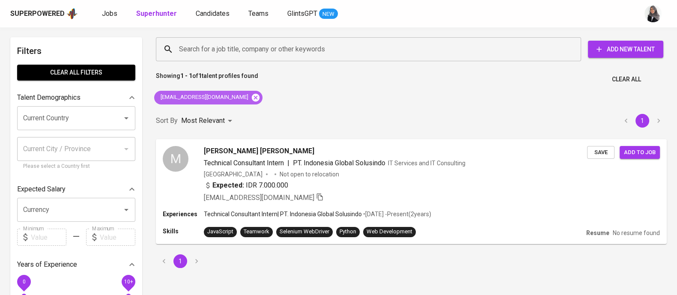
click at [252, 99] on icon at bounding box center [256, 97] width 8 height 8
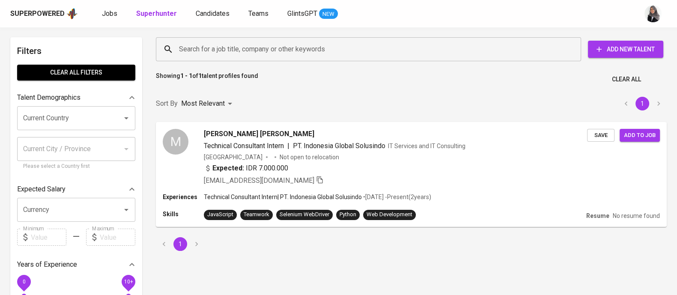
click at [259, 45] on input "Search for a job title, company or other keywords" at bounding box center [370, 49] width 387 height 16
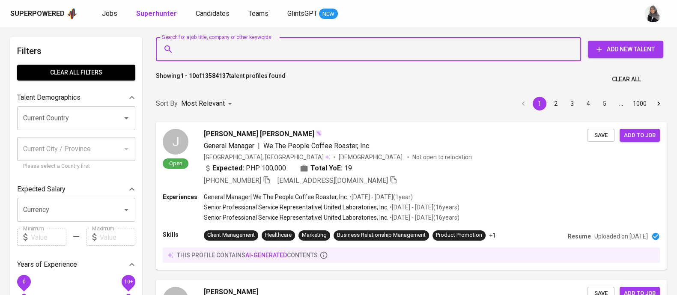
paste input "[EMAIL_ADDRESS][DOMAIN_NAME]"
type input "[EMAIL_ADDRESS][DOMAIN_NAME]"
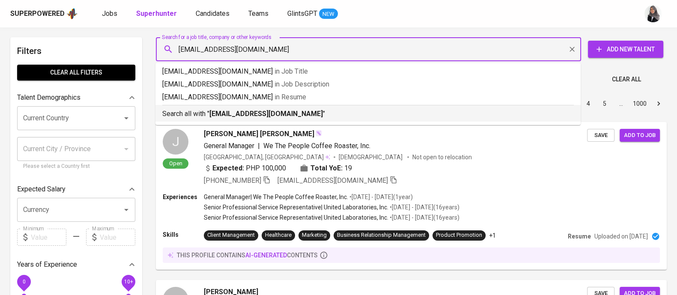
click at [274, 112] on b "[EMAIL_ADDRESS][DOMAIN_NAME]" at bounding box center [265, 114] width 113 height 8
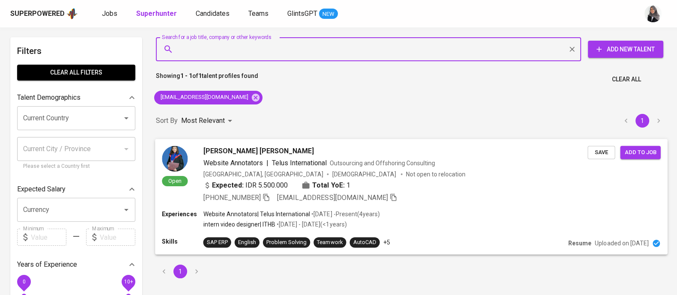
click at [432, 229] on div "Experiences Website Annotators | Telus International • Oct 2021 - Present ( 4 y…" at bounding box center [411, 220] width 498 height 21
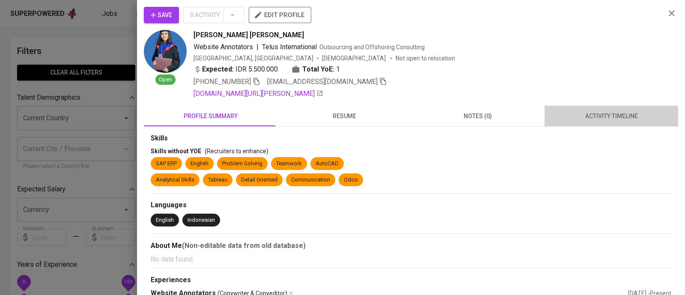
click at [609, 116] on span "activity timeline" at bounding box center [611, 116] width 123 height 11
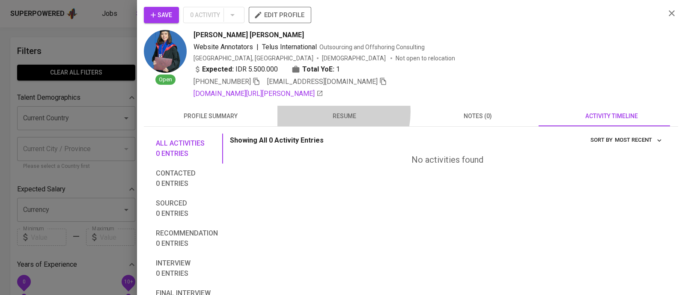
click at [326, 112] on span "resume" at bounding box center [344, 116] width 123 height 11
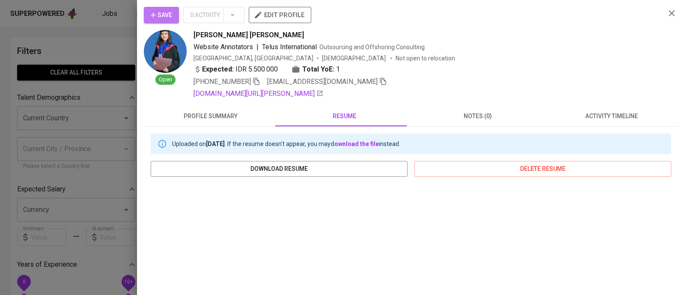
click at [172, 9] on button "Save" at bounding box center [161, 15] width 35 height 16
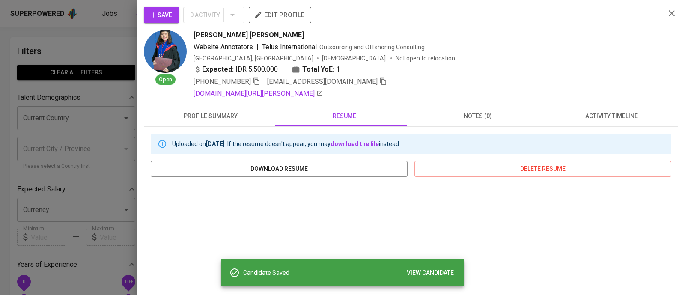
click at [78, 57] on div at bounding box center [342, 147] width 685 height 295
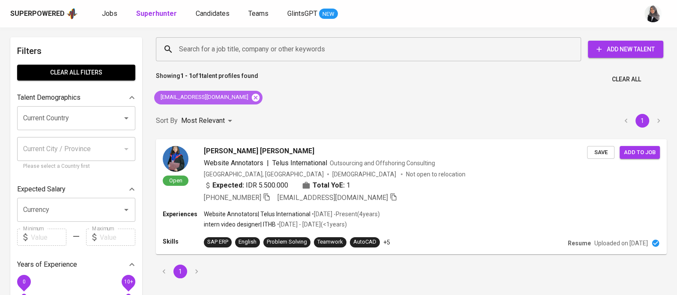
click at [252, 100] on icon at bounding box center [256, 97] width 8 height 8
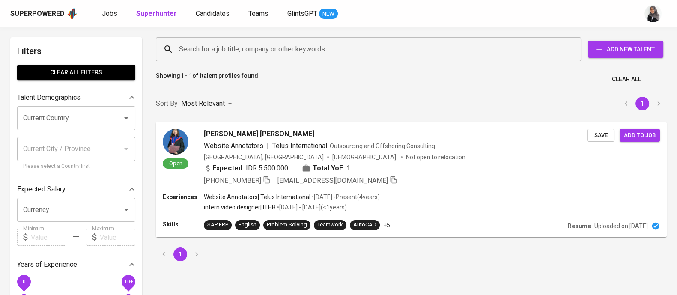
click at [253, 50] on input "Search for a job title, company or other keywords" at bounding box center [370, 49] width 387 height 16
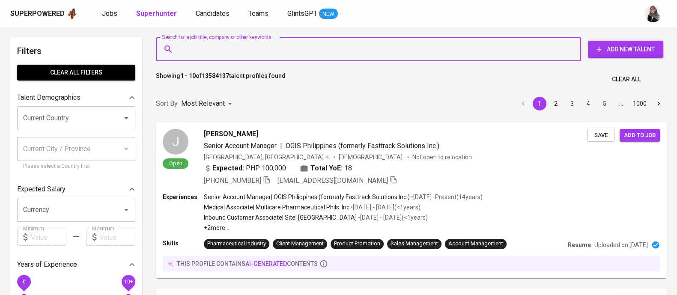
paste input "8 brandonn022@yahoo.com"
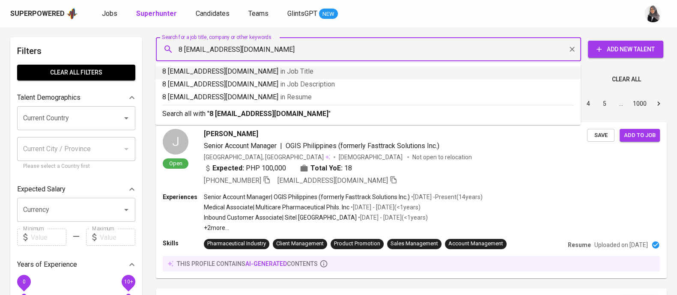
click at [184, 47] on input "8 brandonn022@yahoo.com" at bounding box center [370, 49] width 387 height 16
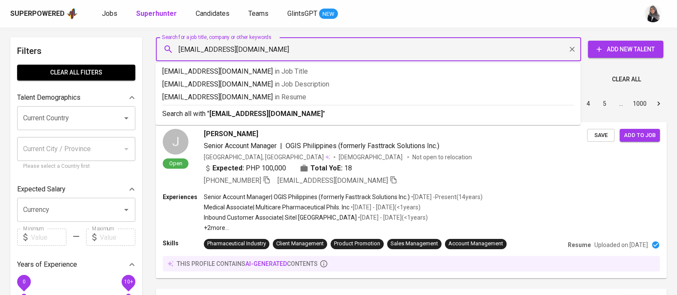
type input "[EMAIL_ADDRESS][DOMAIN_NAME]"
click at [367, 109] on p "Search all with " brandonn022@yahoo.com "" at bounding box center [367, 114] width 411 height 10
click at [367, 109] on div "Sort By Most Relevant MOST_RELEVANT 1 2 3 4 5 … 1000" at bounding box center [411, 104] width 521 height 26
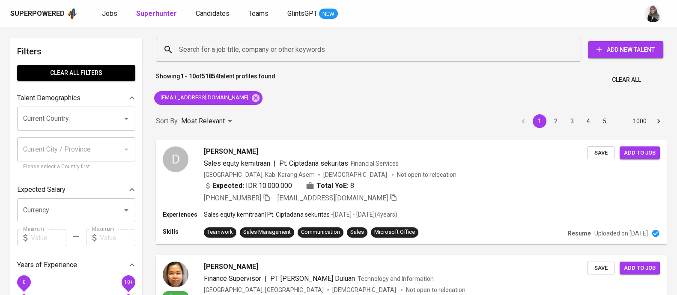
click at [449, 109] on div "Sort By Most Relevant MOST_RELEVANT 1 2 3 4 5 … 1000" at bounding box center [411, 121] width 521 height 26
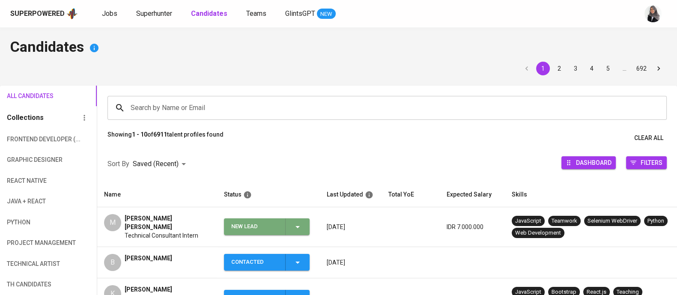
click at [307, 220] on button "New Lead" at bounding box center [267, 226] width 86 height 17
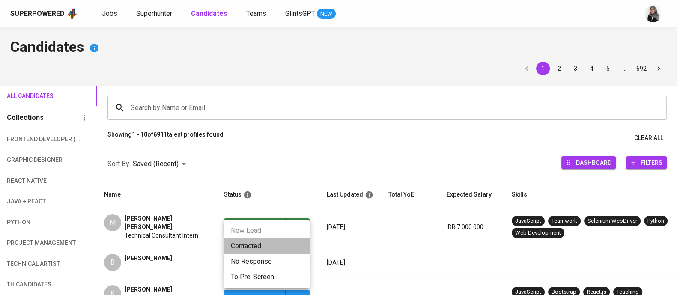
click at [257, 251] on li "Contacted" at bounding box center [267, 245] width 86 height 15
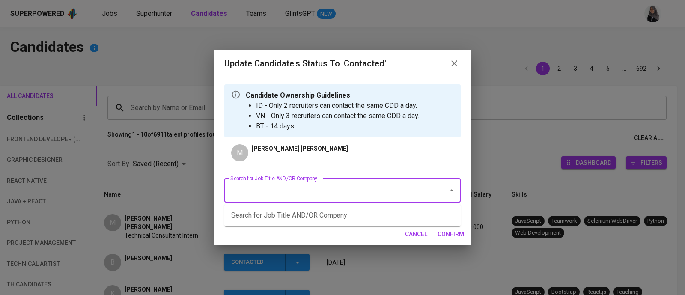
click at [325, 197] on input "Search for Job Title AND/OR Company" at bounding box center [330, 190] width 205 height 16
type input "web"
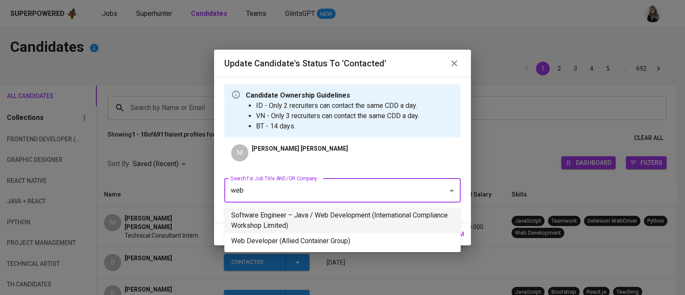
click at [328, 223] on li "Software Engineer – Java / Web Development (International Compliance Workshop L…" at bounding box center [342, 221] width 236 height 26
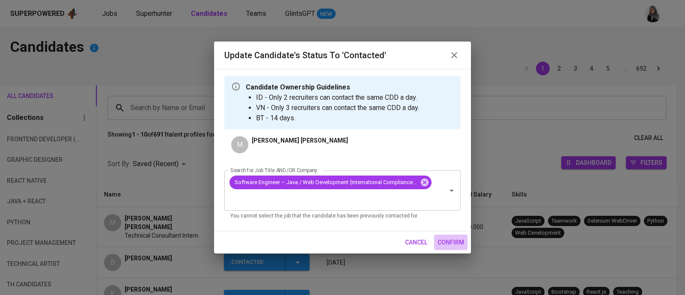
click at [448, 242] on span "confirm" at bounding box center [451, 242] width 27 height 11
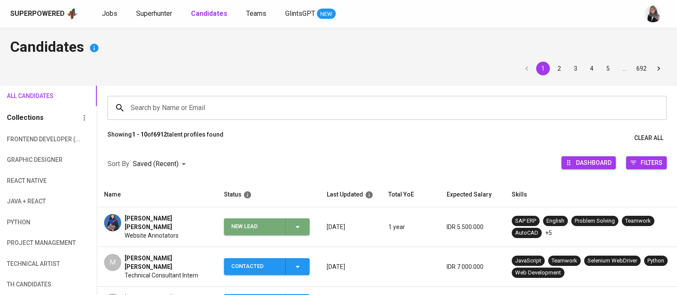
click at [300, 226] on icon "button" at bounding box center [297, 227] width 10 height 10
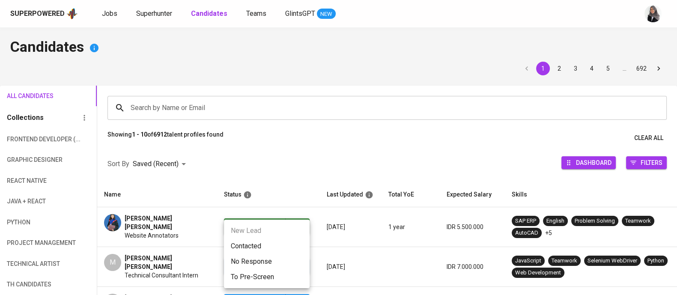
click at [257, 251] on li "Contacted" at bounding box center [267, 245] width 86 height 15
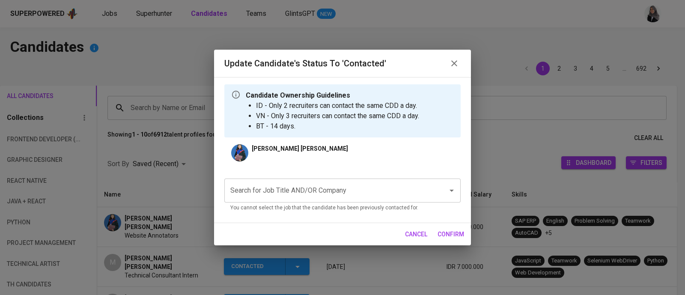
click at [335, 189] on input "Search for Job Title AND/OR Company" at bounding box center [330, 190] width 205 height 16
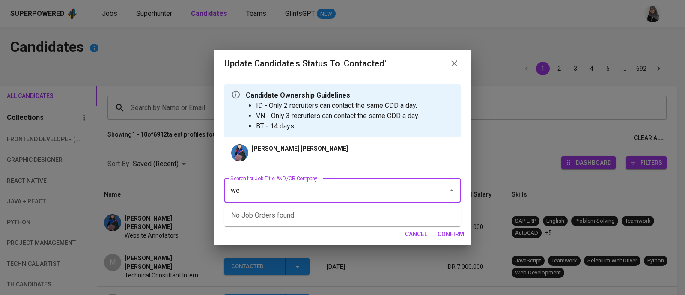
type input "w"
type input "product"
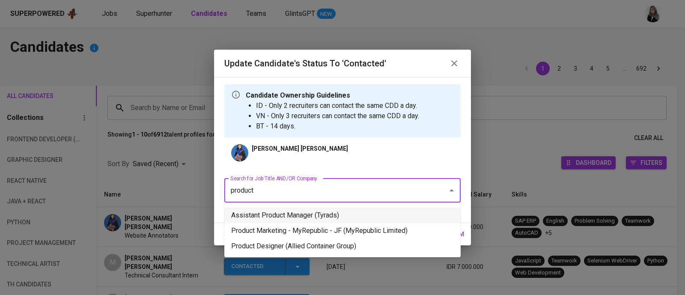
click at [363, 219] on li "Assistant Product Manager (Tyrads)" at bounding box center [342, 215] width 236 height 15
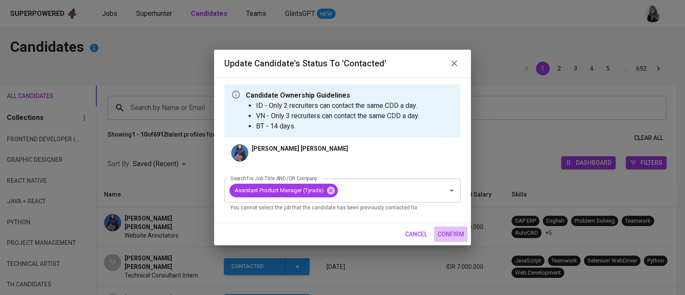
click at [448, 236] on span "confirm" at bounding box center [451, 234] width 27 height 11
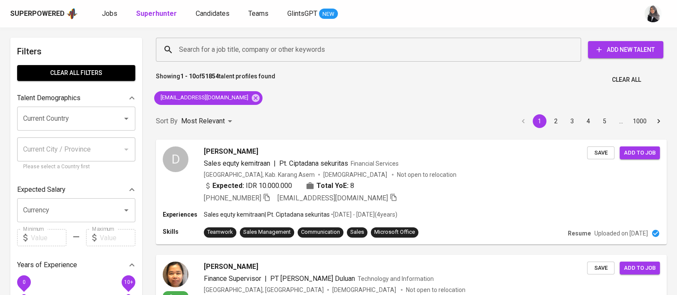
click at [252, 97] on icon at bounding box center [256, 98] width 8 height 8
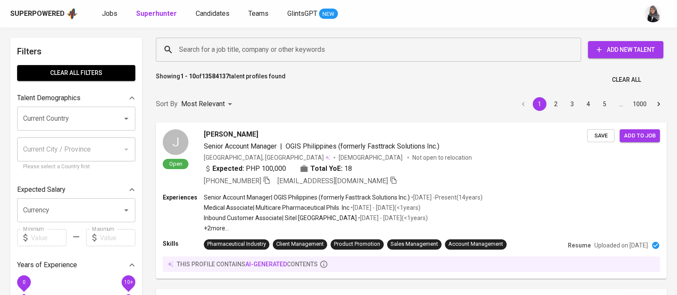
click at [430, 58] on div "Search for a job title, company or other keywords" at bounding box center [368, 50] width 425 height 24
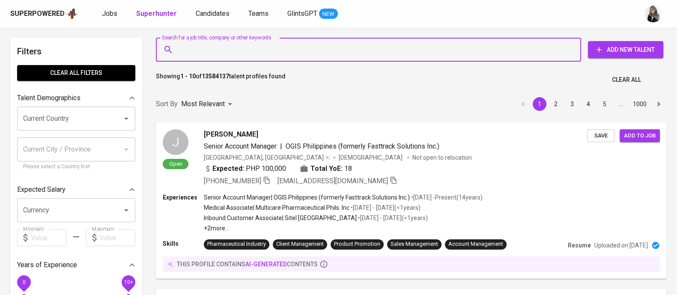
paste input "[EMAIL_ADDRESS][DOMAIN_NAME]"
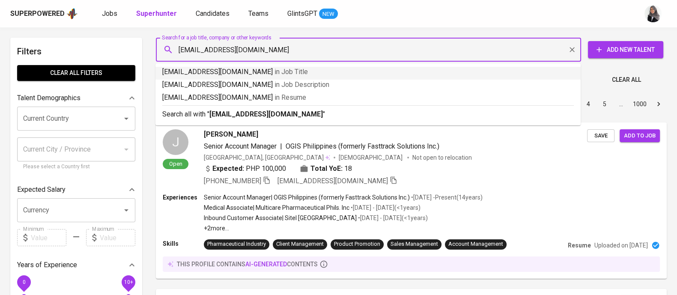
type input "[EMAIL_ADDRESS][DOMAIN_NAME]"
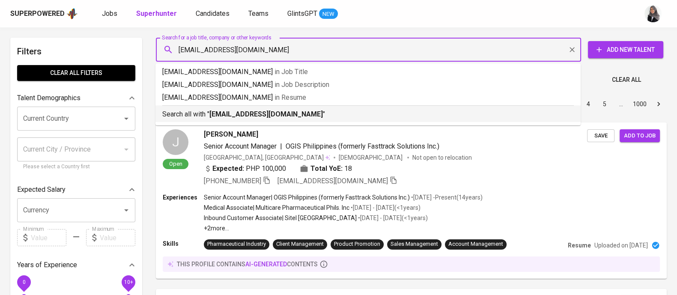
click at [257, 111] on b "[EMAIL_ADDRESS][DOMAIN_NAME]" at bounding box center [265, 114] width 113 height 8
click at [257, 111] on div "Sort By Most Relevant MOST_RELEVANT 1 2 3 4 5 … 1000" at bounding box center [411, 104] width 521 height 26
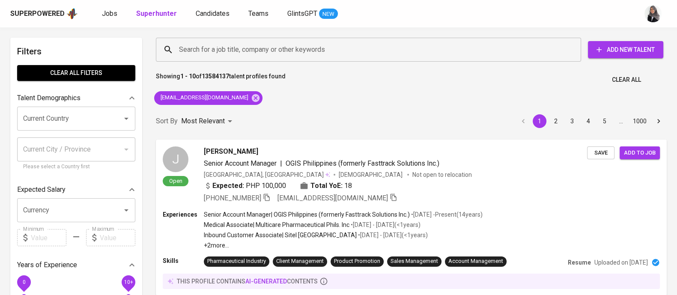
click at [370, 113] on div "Sort By Most Relevant MOST_RELEVANT 1 2 3 4 5 … 1000" at bounding box center [411, 121] width 521 height 26
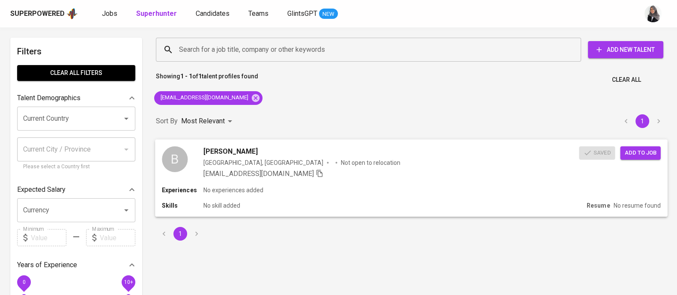
click at [391, 186] on div "Experiences No experiences added" at bounding box center [411, 190] width 498 height 9
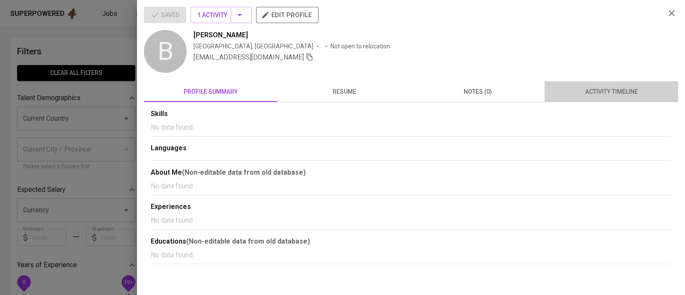
click at [622, 94] on span "activity timeline" at bounding box center [611, 91] width 123 height 11
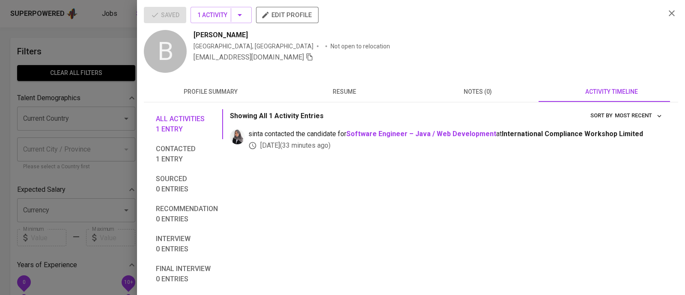
click at [96, 45] on div at bounding box center [342, 147] width 685 height 295
